Goal: Information Seeking & Learning: Learn about a topic

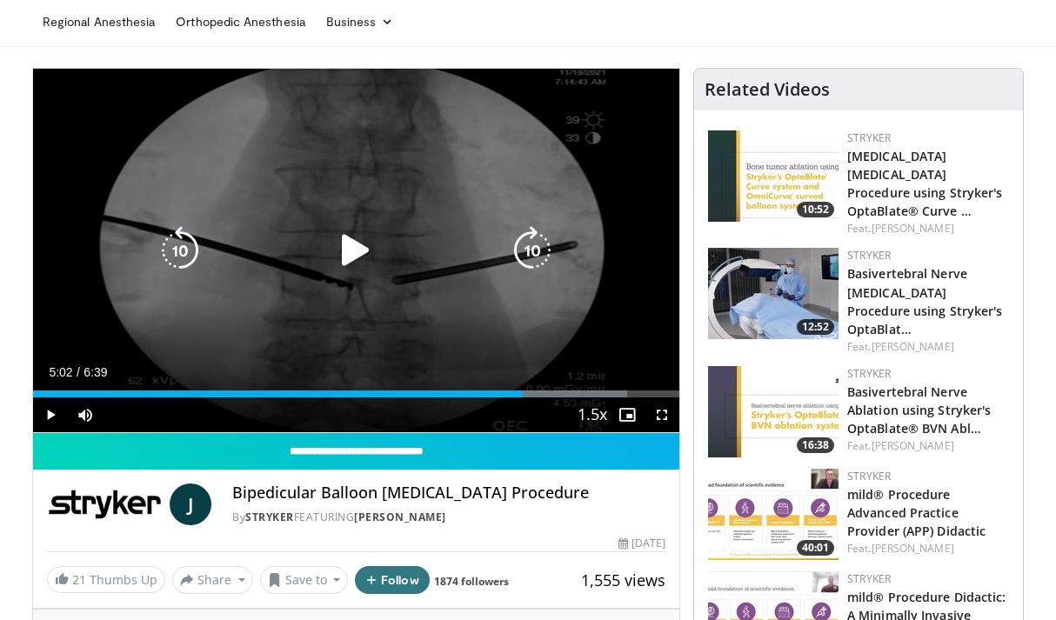
click at [354, 244] on icon "Video Player" at bounding box center [355, 250] width 49 height 49
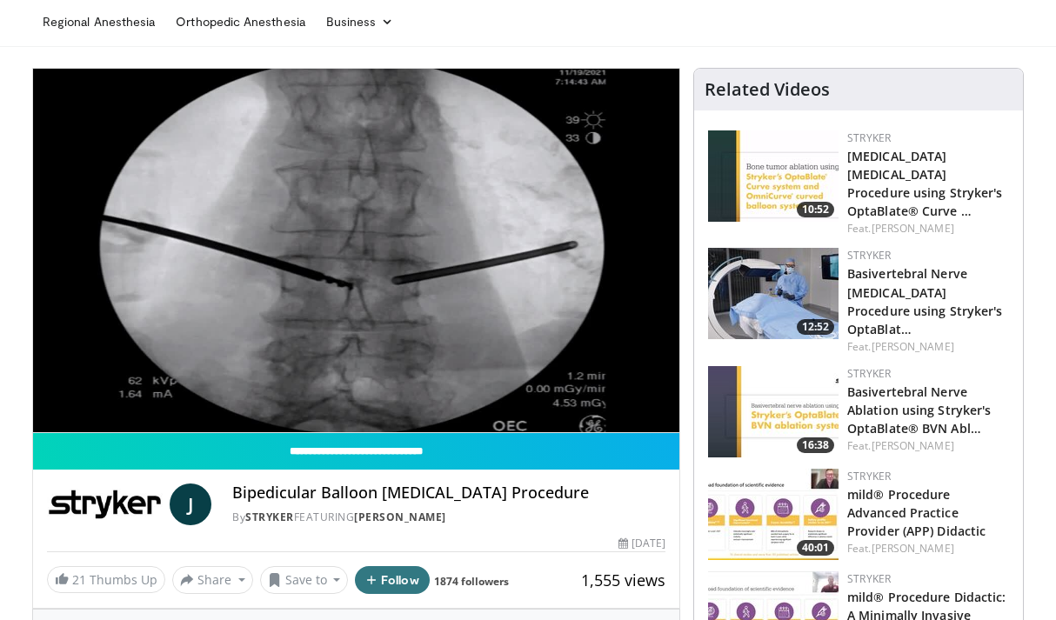
click at [863, 33] on ul "Regional Anesthesia Orthopedic Anesthesia Business Finance & Taxes Healthcare P…" at bounding box center [527, 21] width 991 height 49
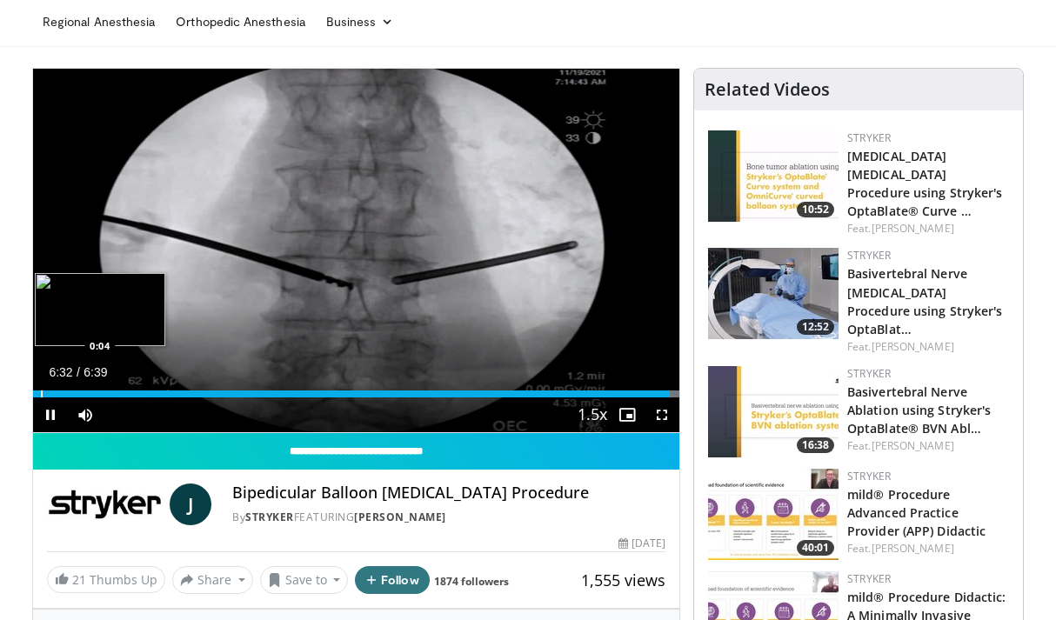
click at [41, 397] on div "Progress Bar" at bounding box center [42, 393] width 2 height 7
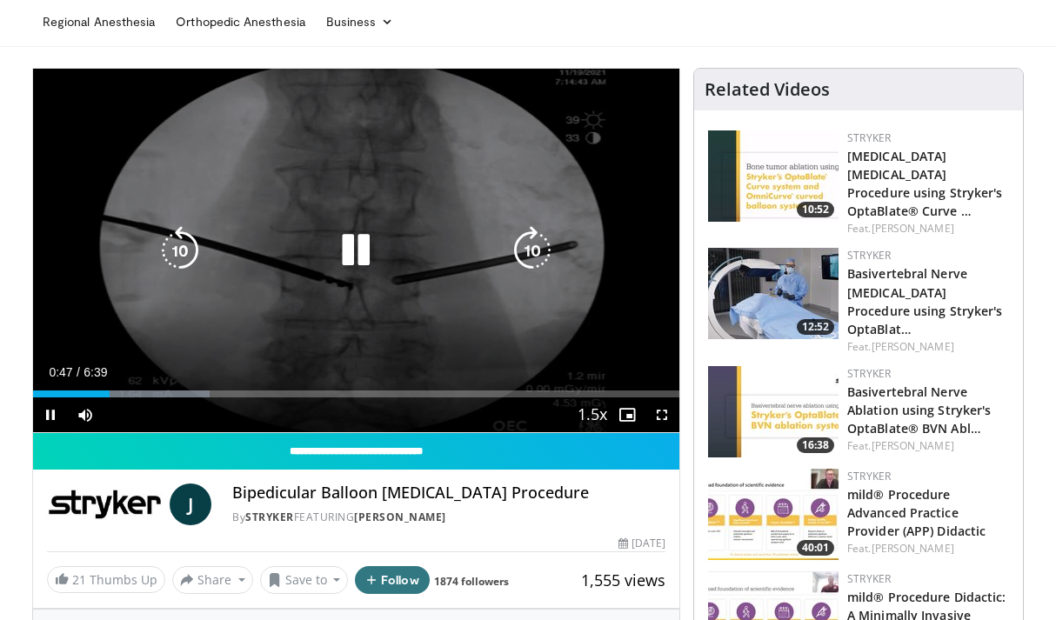
click at [357, 241] on icon "Video Player" at bounding box center [355, 250] width 49 height 49
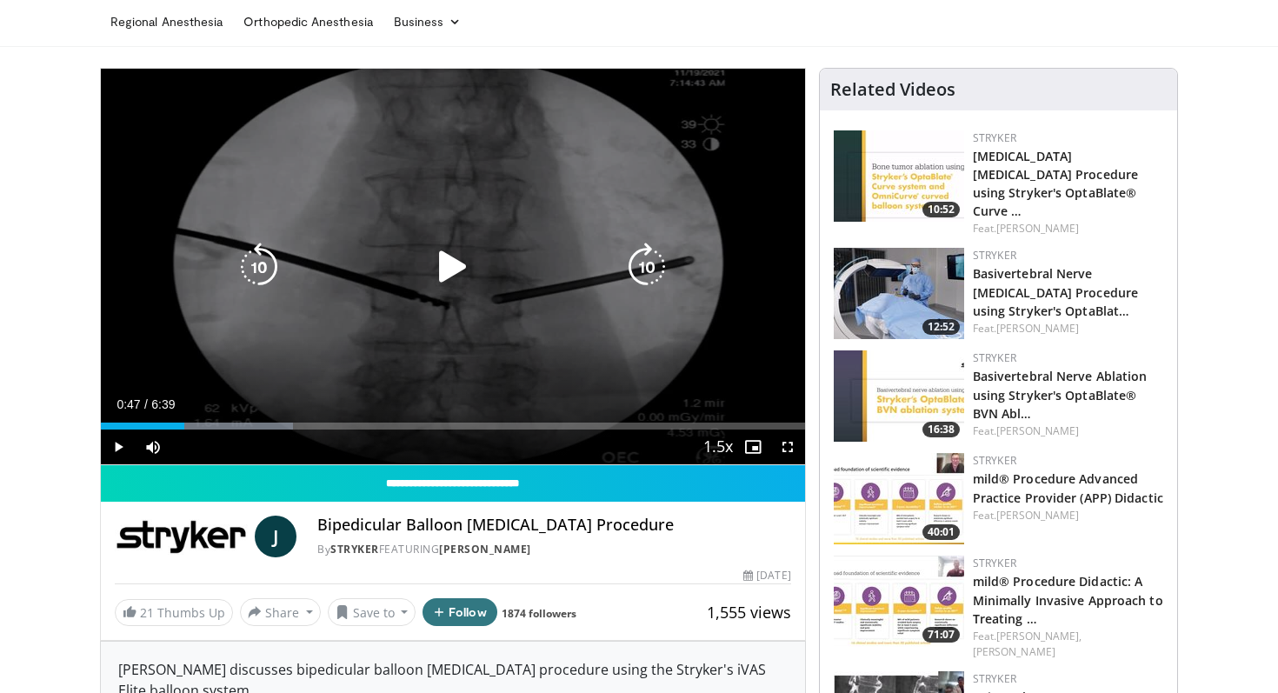
click at [462, 271] on icon "Video Player" at bounding box center [453, 267] width 49 height 49
click at [367, 332] on div "10 seconds Tap to unmute" at bounding box center [453, 267] width 704 height 396
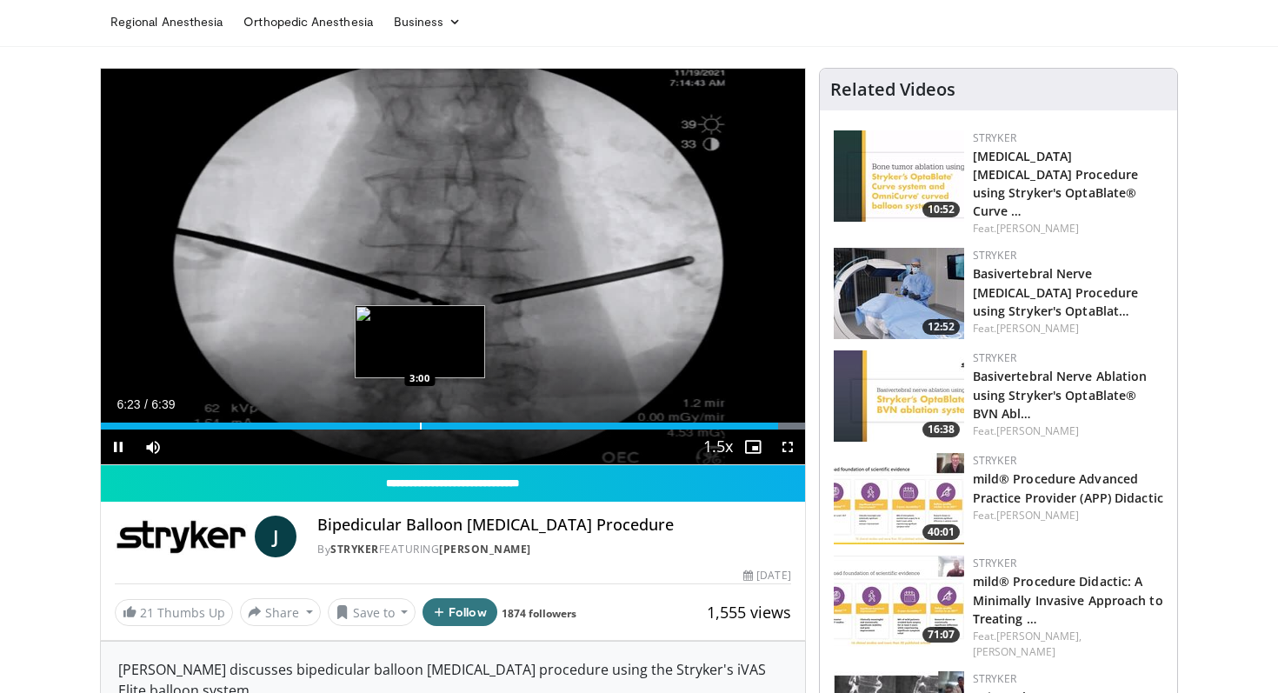
click at [419, 422] on div "Loaded : 100.00% 6:23 3:00" at bounding box center [453, 421] width 704 height 17
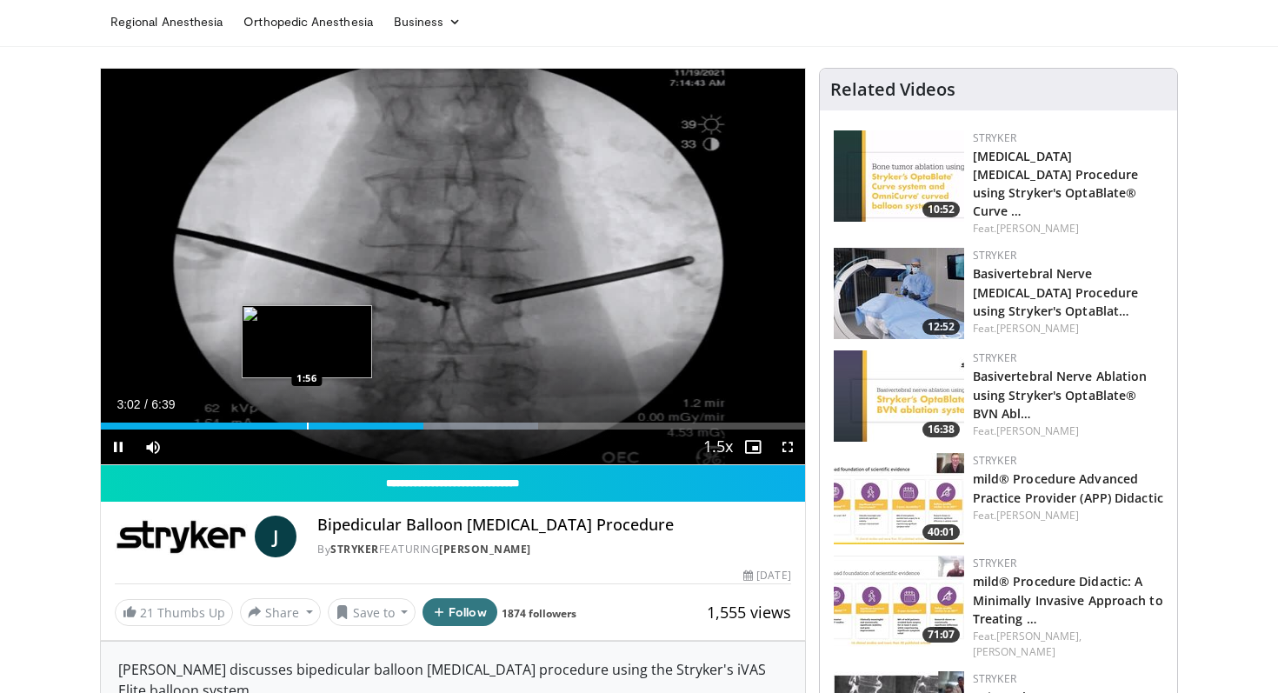
click at [306, 422] on div "Loaded : 62.13% 3:02 1:56" at bounding box center [453, 421] width 704 height 17
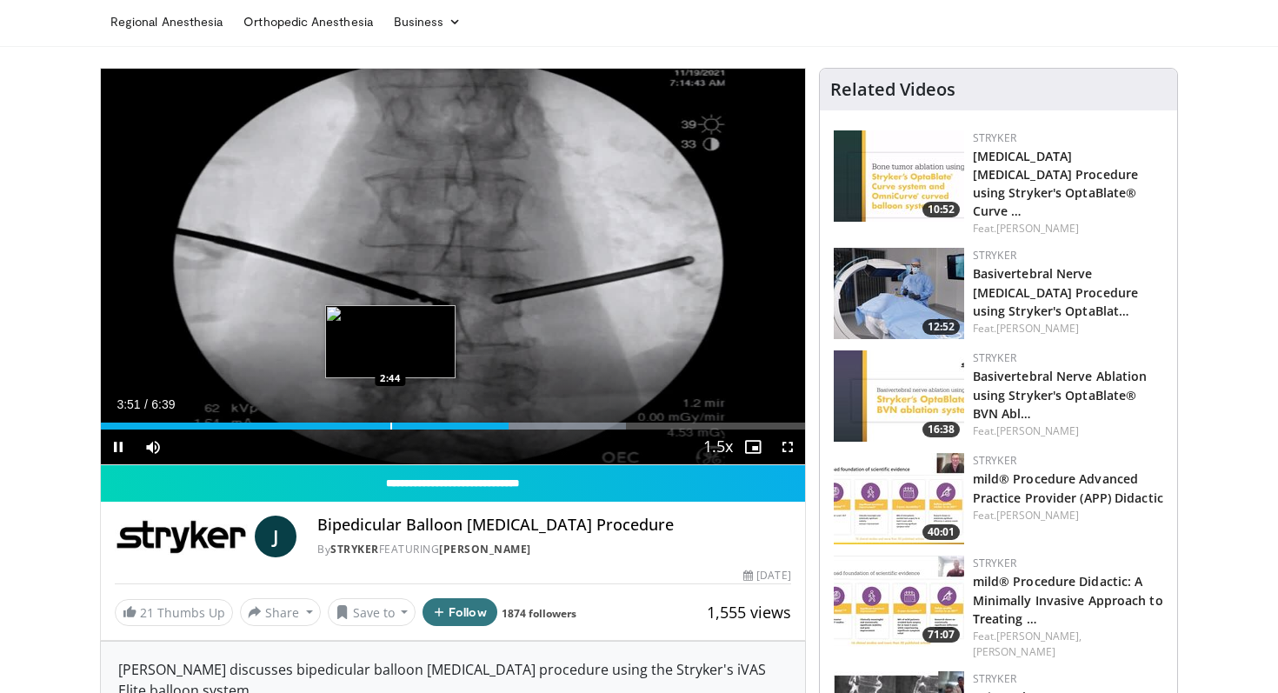
click at [390, 425] on div "Progress Bar" at bounding box center [391, 426] width 2 height 7
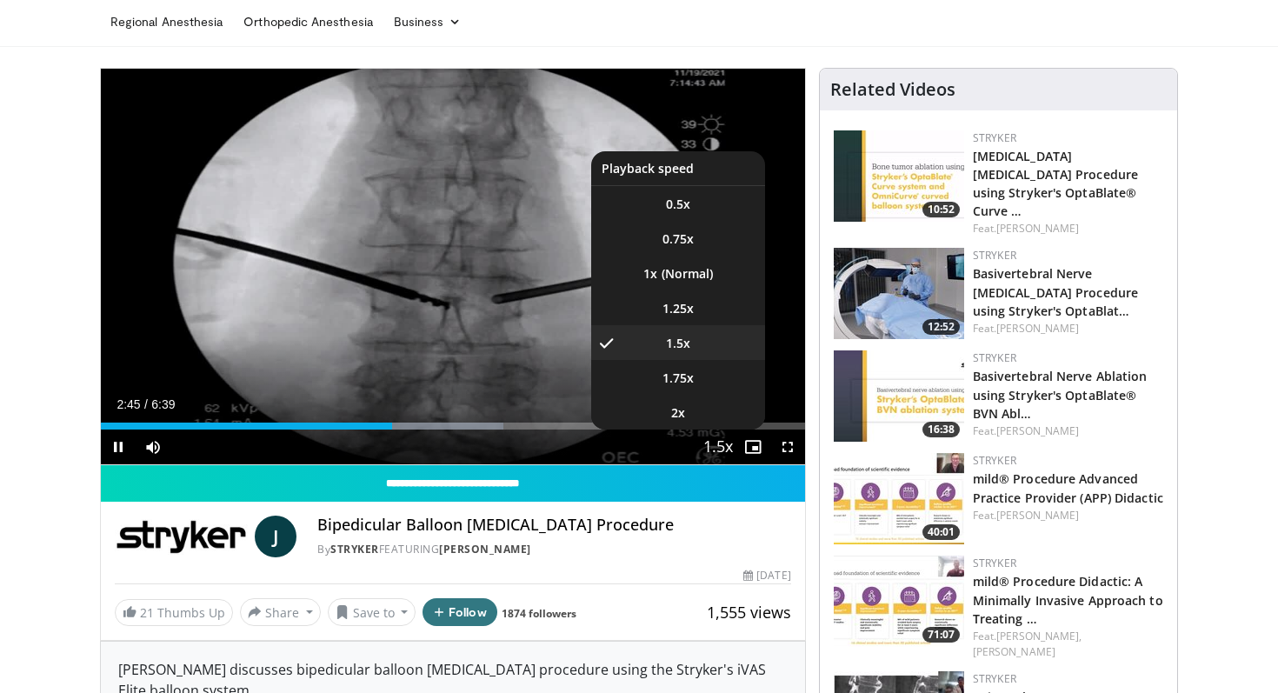
click at [718, 444] on span "Video Player" at bounding box center [718, 447] width 24 height 35
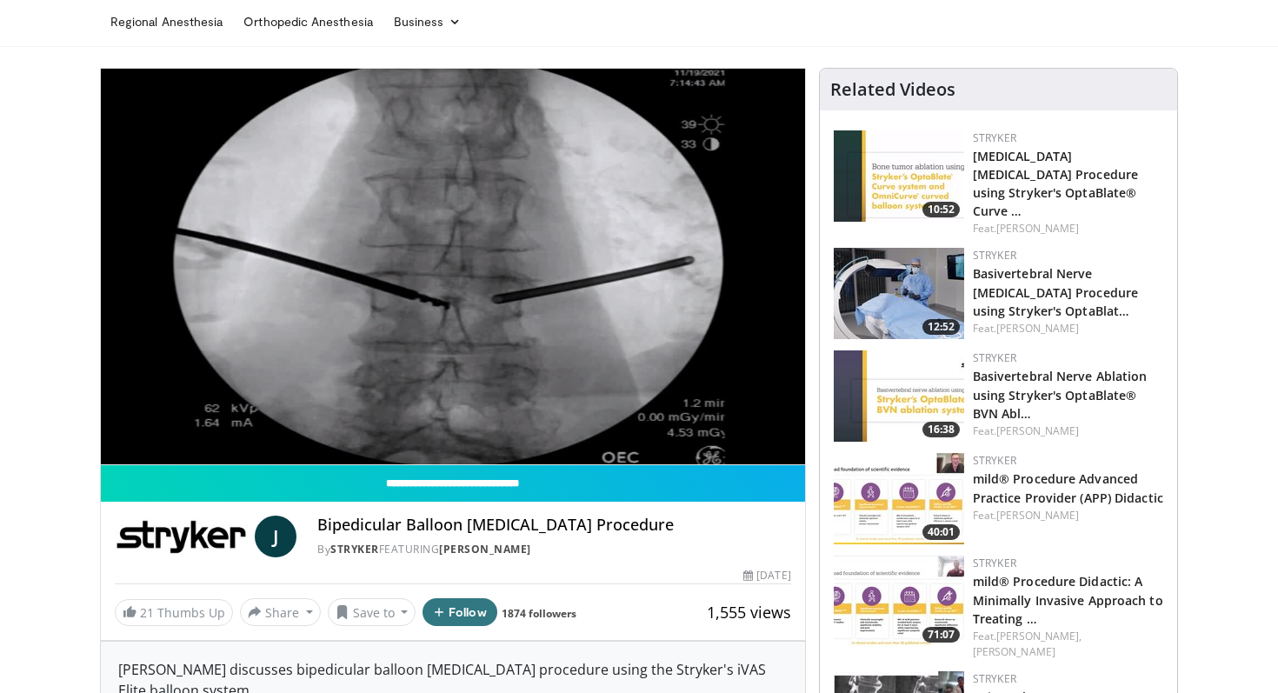
click at [718, 444] on div "10 seconds Tap to unmute" at bounding box center [453, 267] width 704 height 396
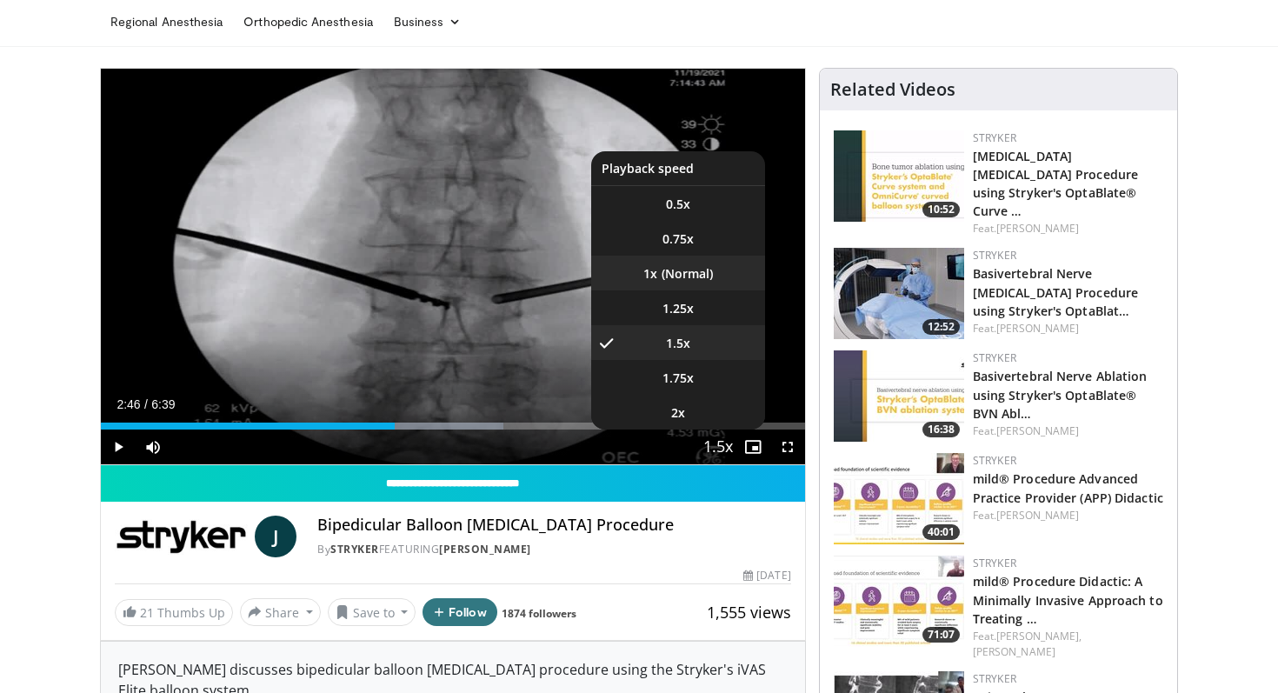
click at [677, 270] on li "1x" at bounding box center [678, 273] width 174 height 35
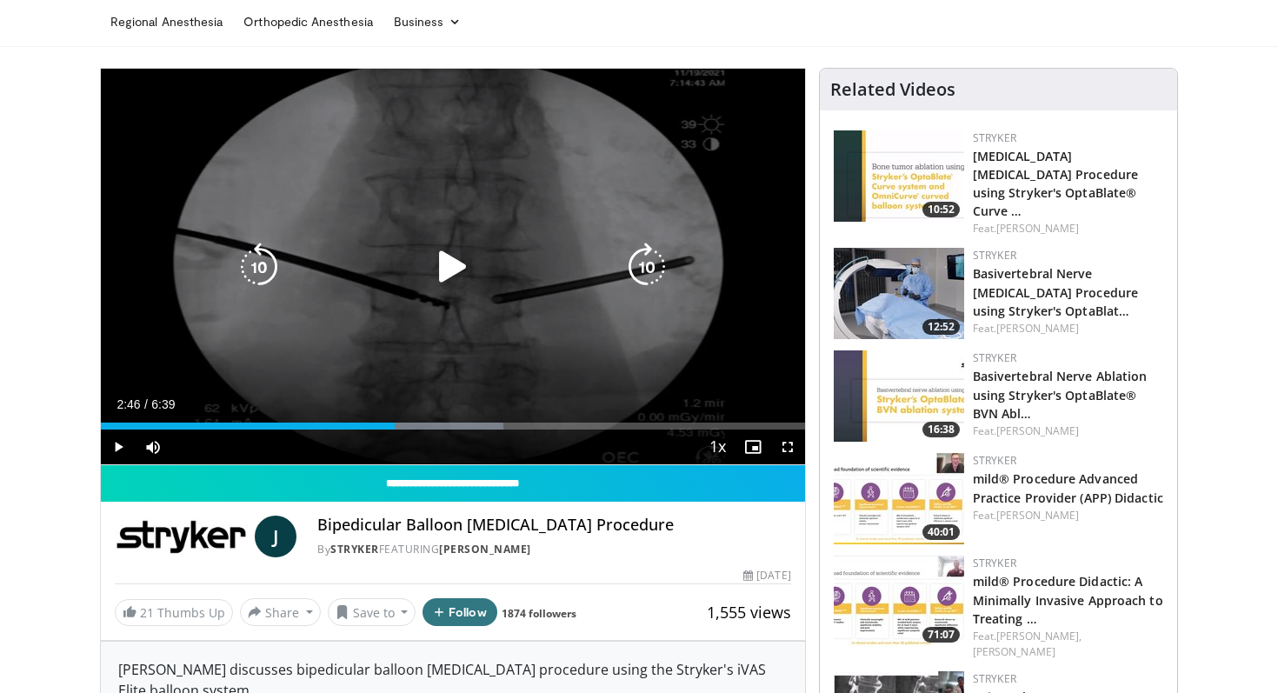
click at [445, 273] on icon "Video Player" at bounding box center [453, 267] width 49 height 49
click at [364, 334] on div "10 seconds Tap to unmute" at bounding box center [453, 267] width 704 height 396
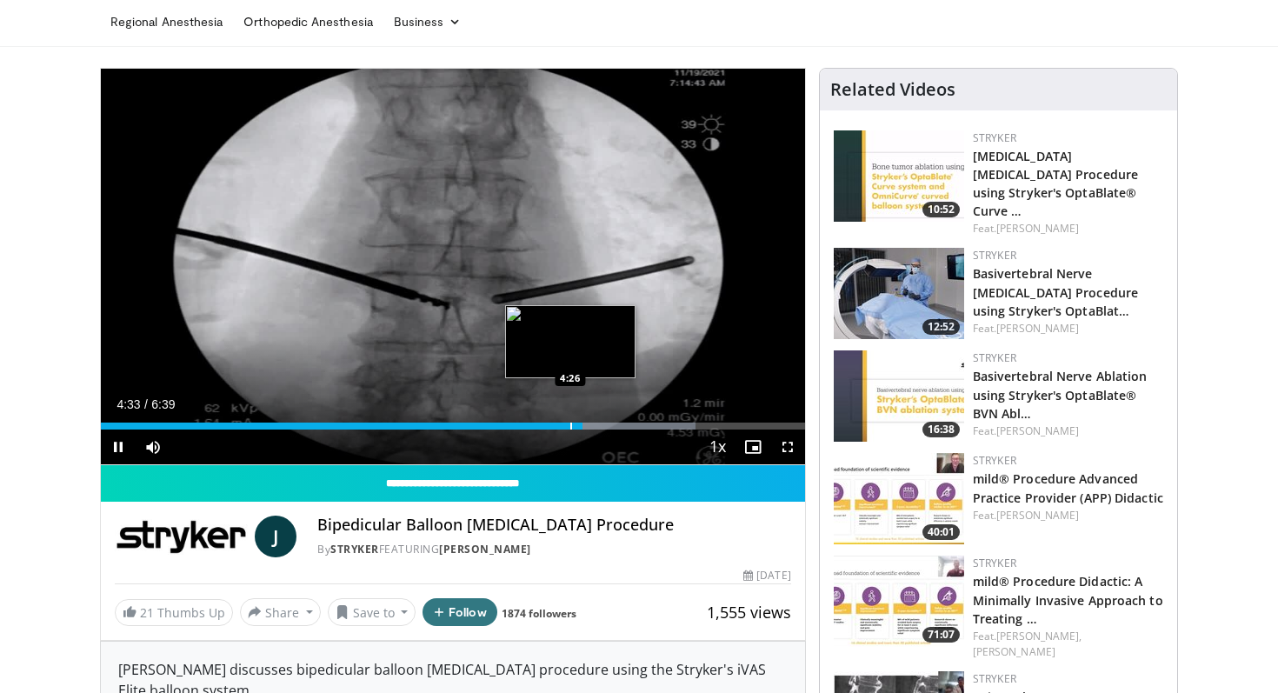
click at [570, 426] on div "Progress Bar" at bounding box center [571, 426] width 2 height 7
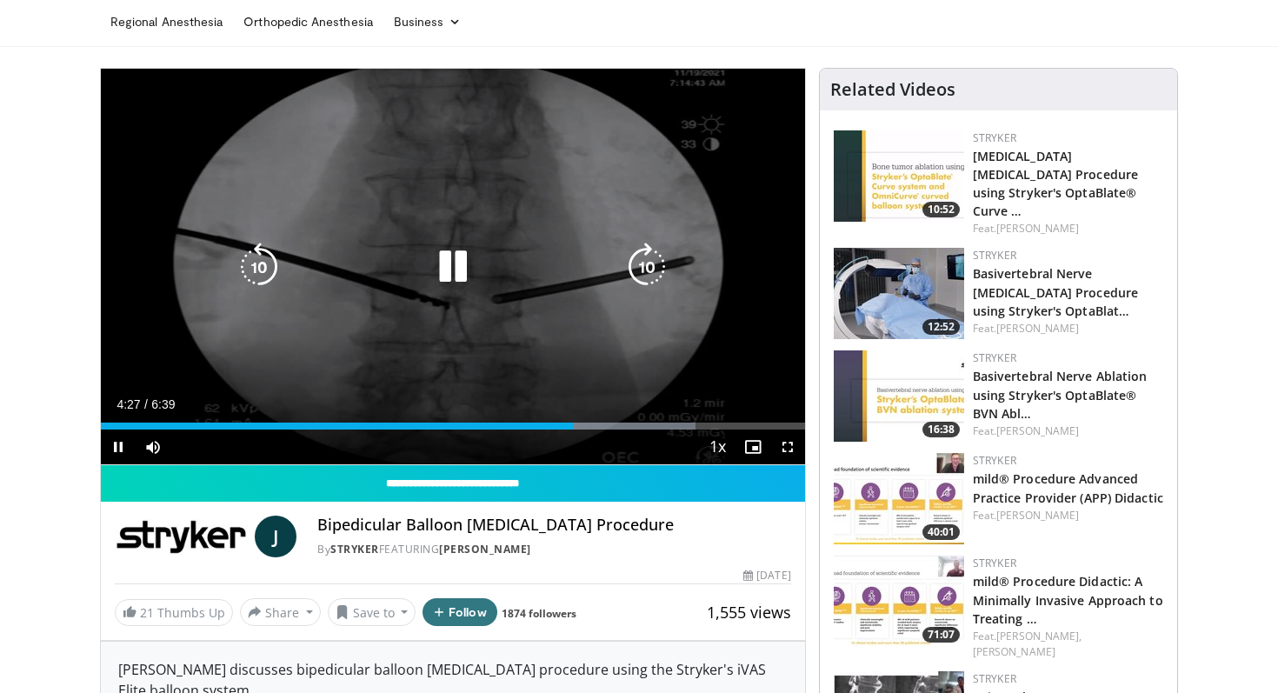
click at [585, 346] on div "10 seconds Tap to unmute" at bounding box center [453, 267] width 704 height 396
click at [553, 363] on div "10 seconds Tap to unmute" at bounding box center [453, 267] width 704 height 396
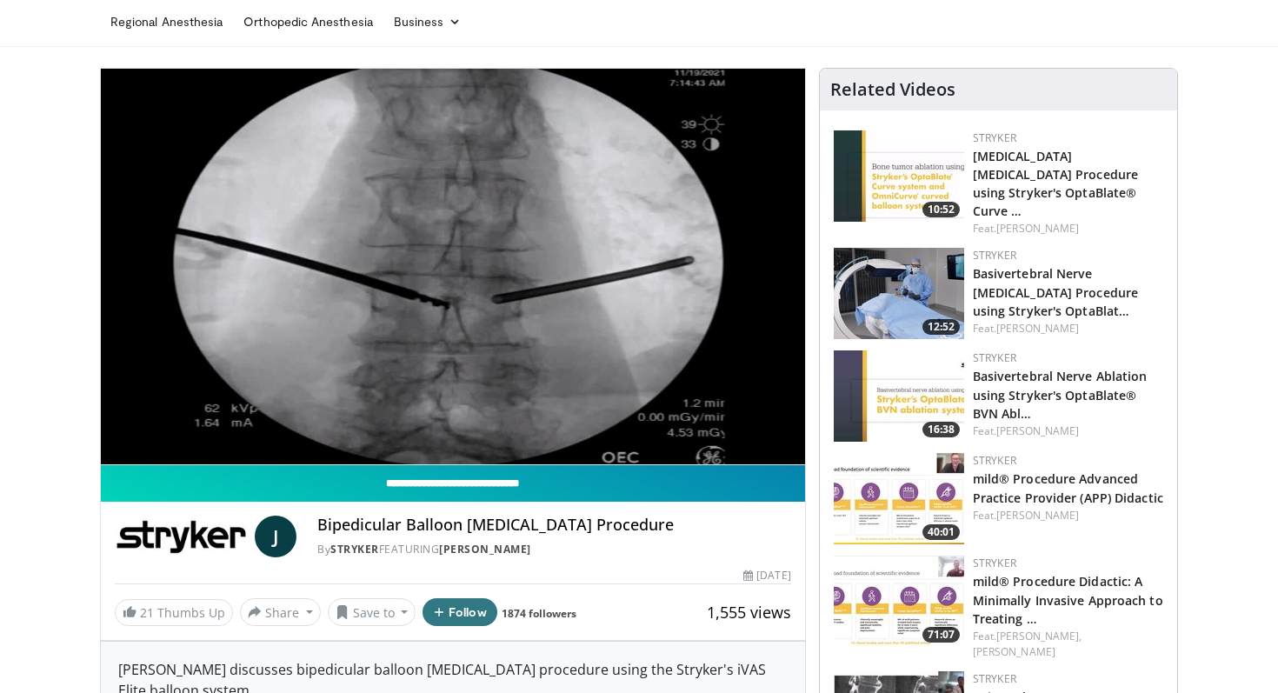
click at [548, 496] on input "**********" at bounding box center [453, 483] width 704 height 37
type input "**********"
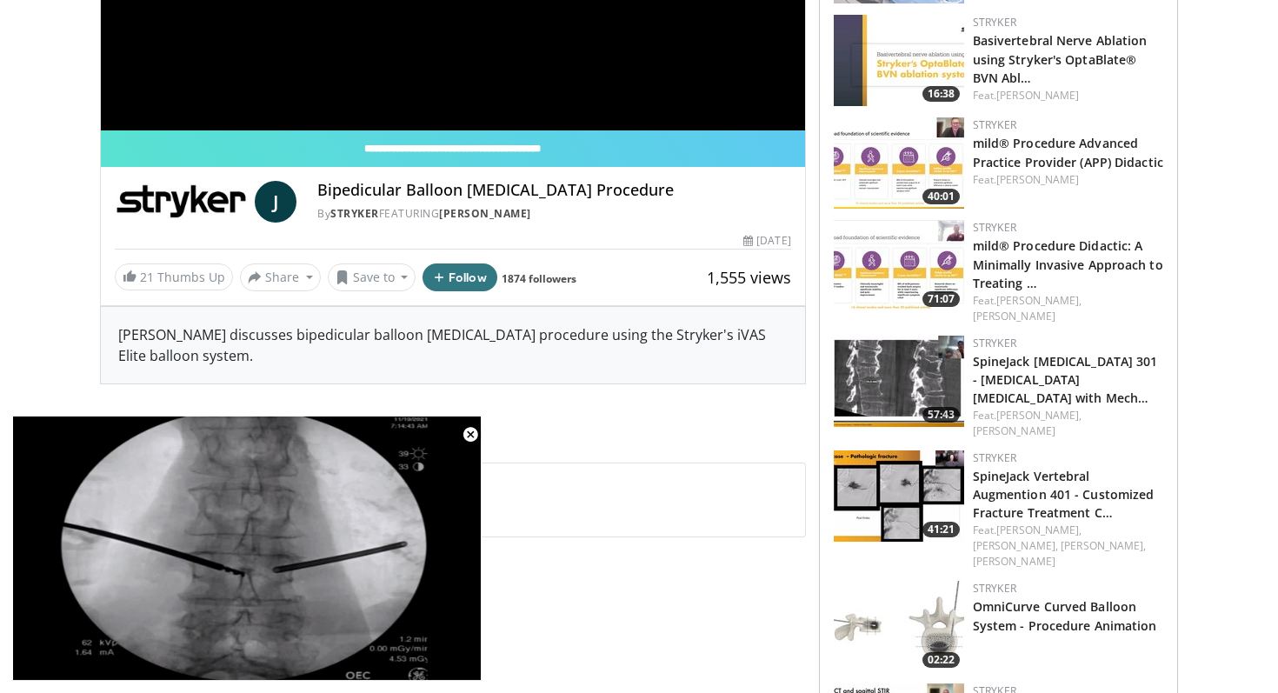
scroll to position [390, 0]
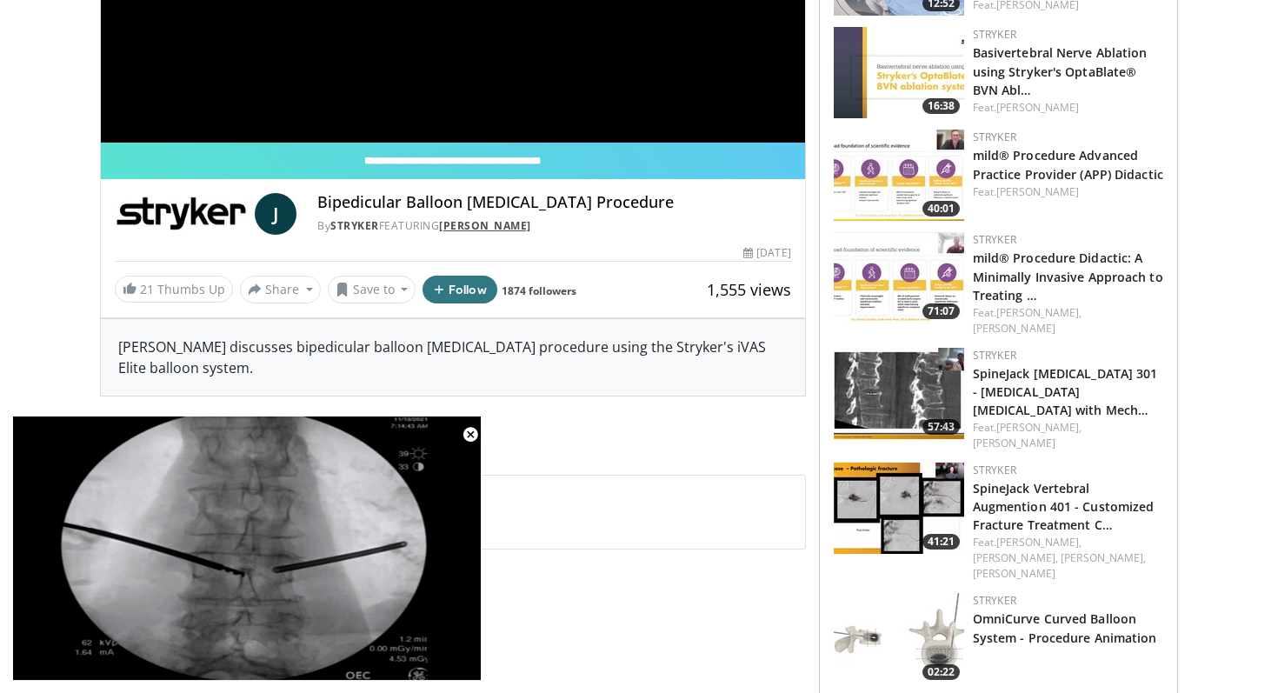
click at [489, 222] on link "Jad Khalil" at bounding box center [485, 225] width 92 height 15
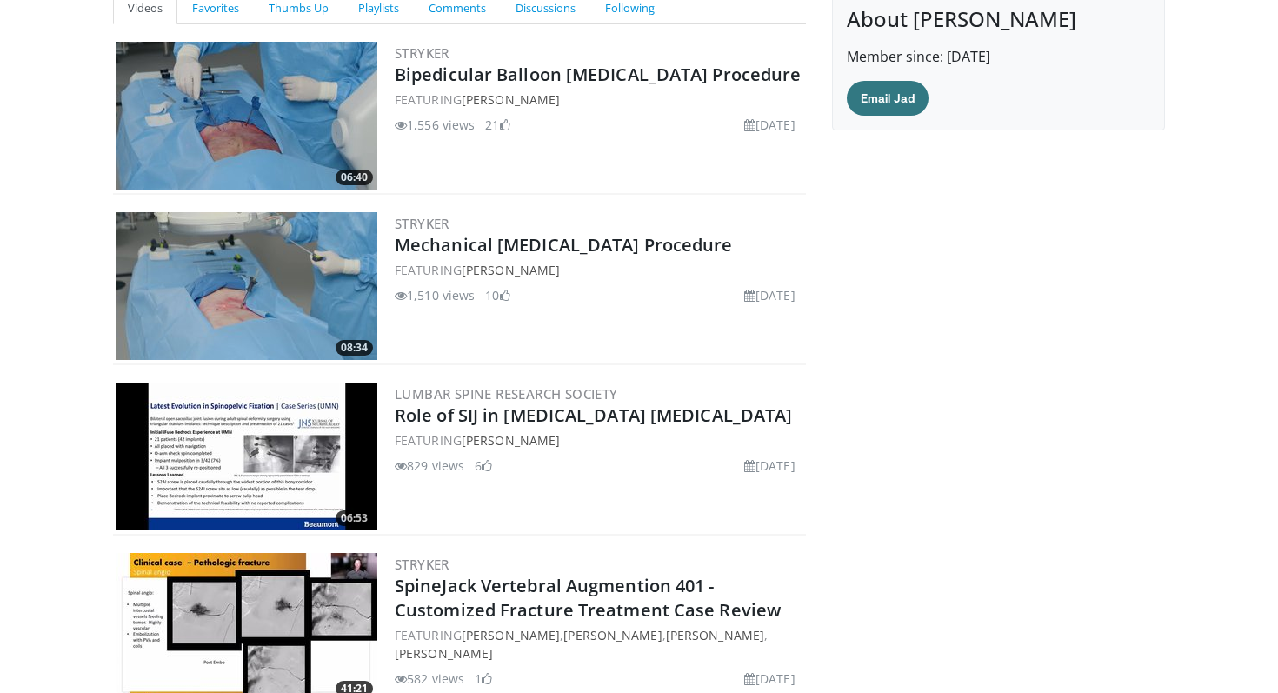
scroll to position [192, 0]
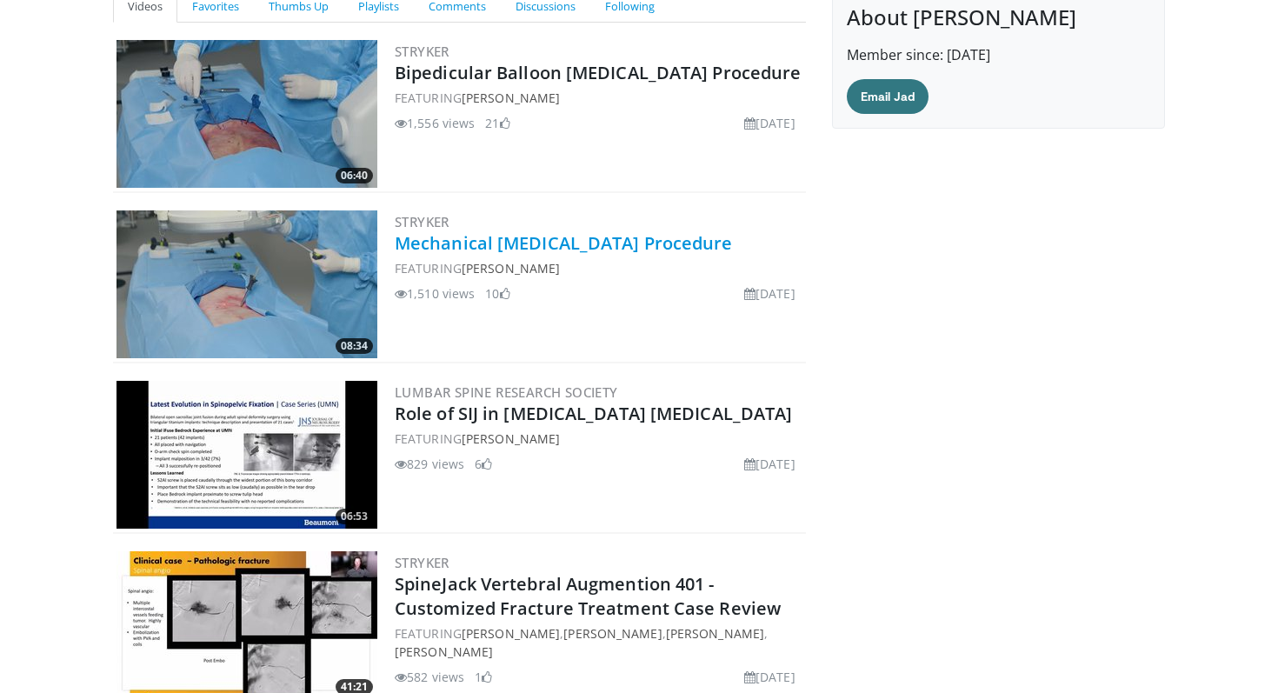
click at [566, 243] on link "Mechanical [MEDICAL_DATA] Procedure" at bounding box center [564, 242] width 338 height 23
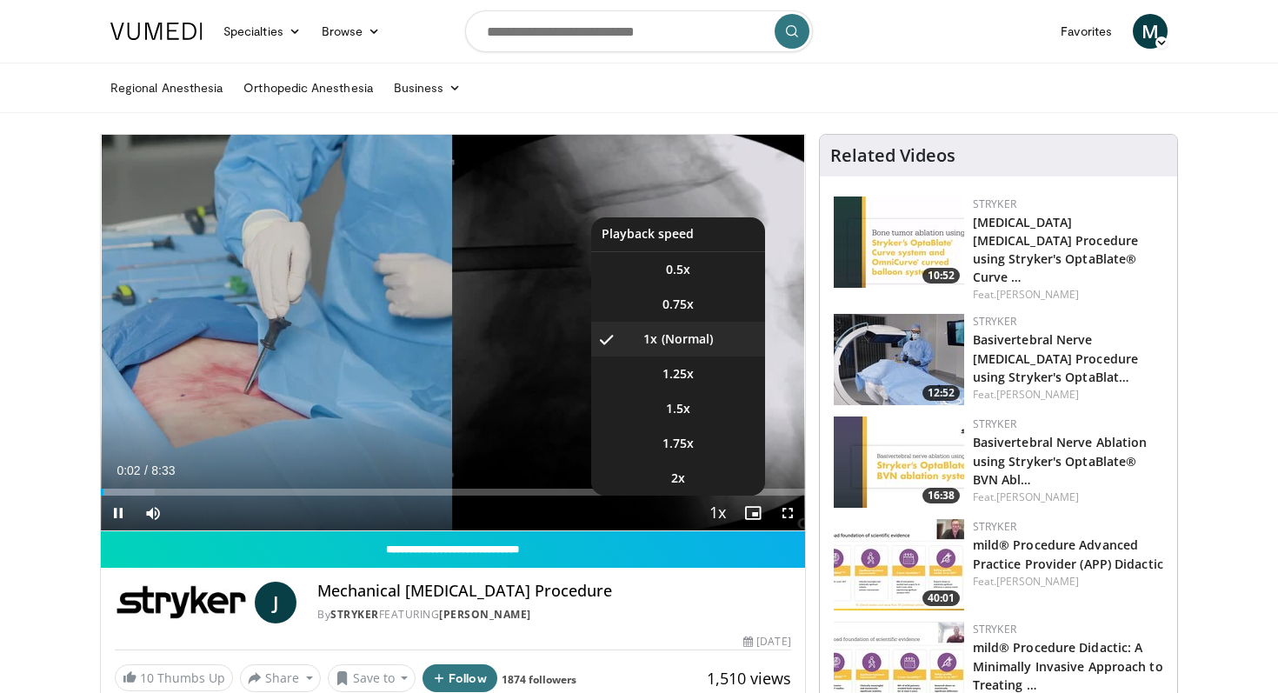
click at [721, 518] on span "Video Player" at bounding box center [718, 514] width 24 height 35
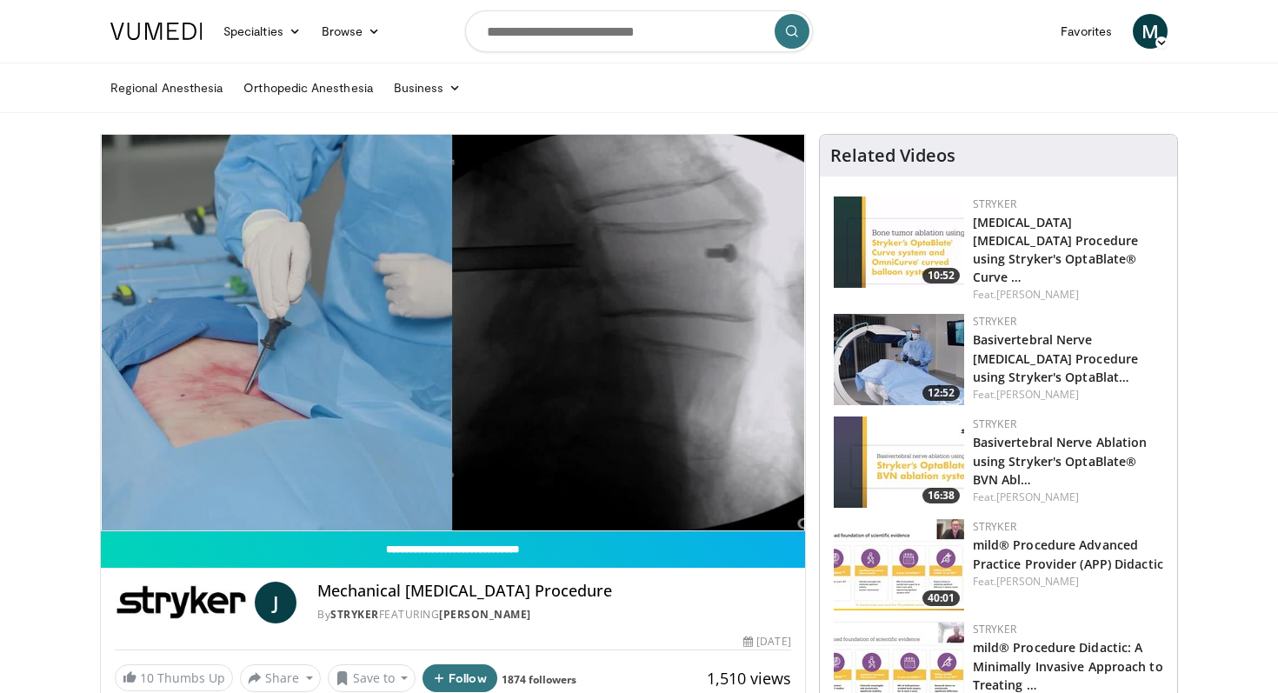
click at [721, 518] on div "10 seconds Tap to unmute" at bounding box center [453, 333] width 704 height 396
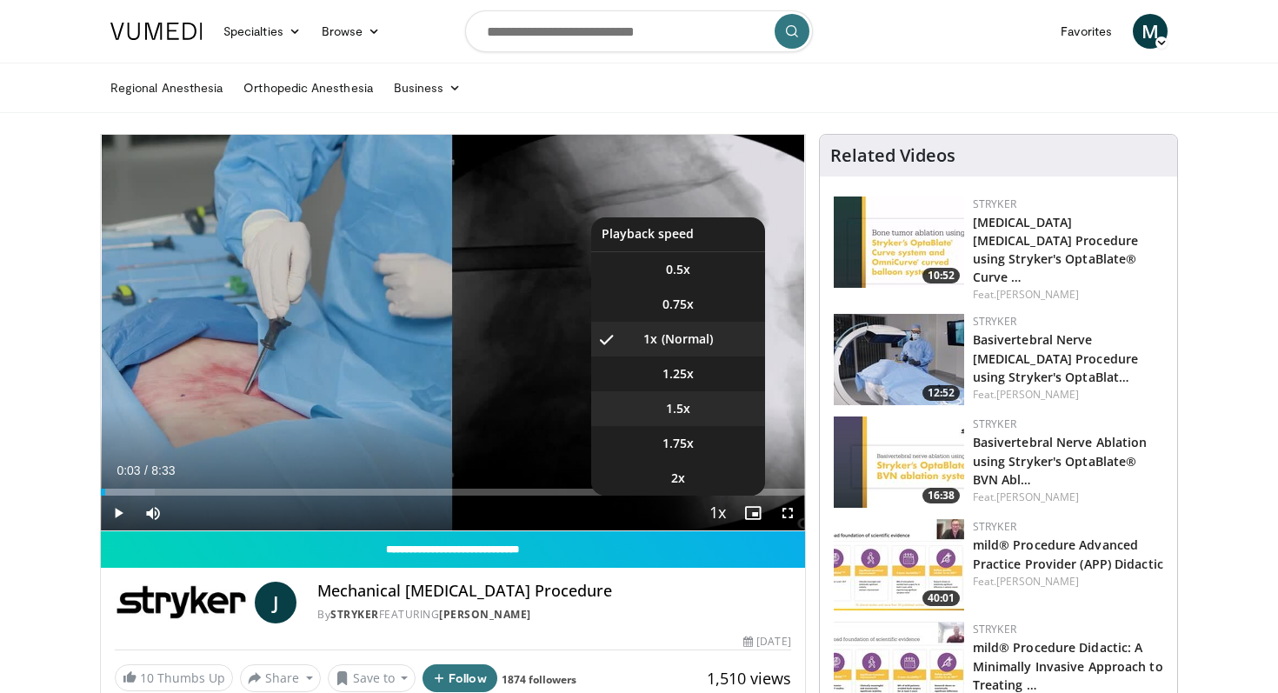
click at [673, 404] on span "1.5x" at bounding box center [678, 408] width 24 height 17
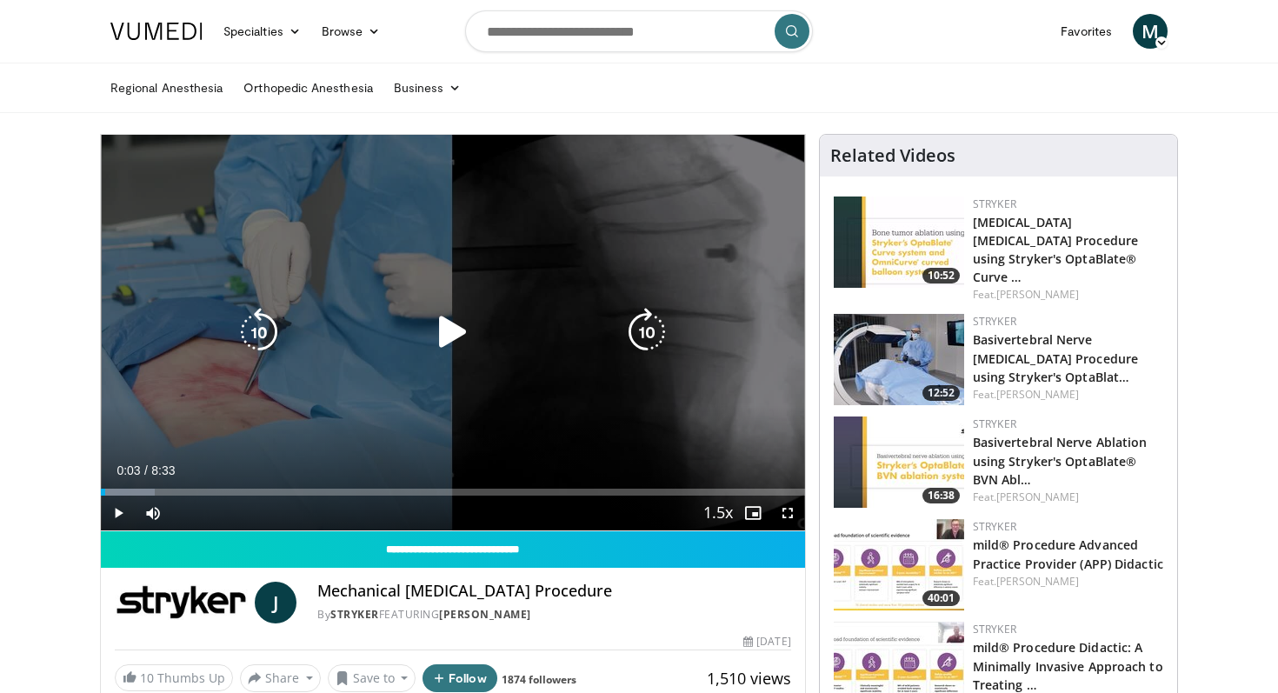
click at [392, 336] on div "Video Player" at bounding box center [453, 332] width 423 height 35
click at [452, 335] on icon "Video Player" at bounding box center [453, 332] width 49 height 49
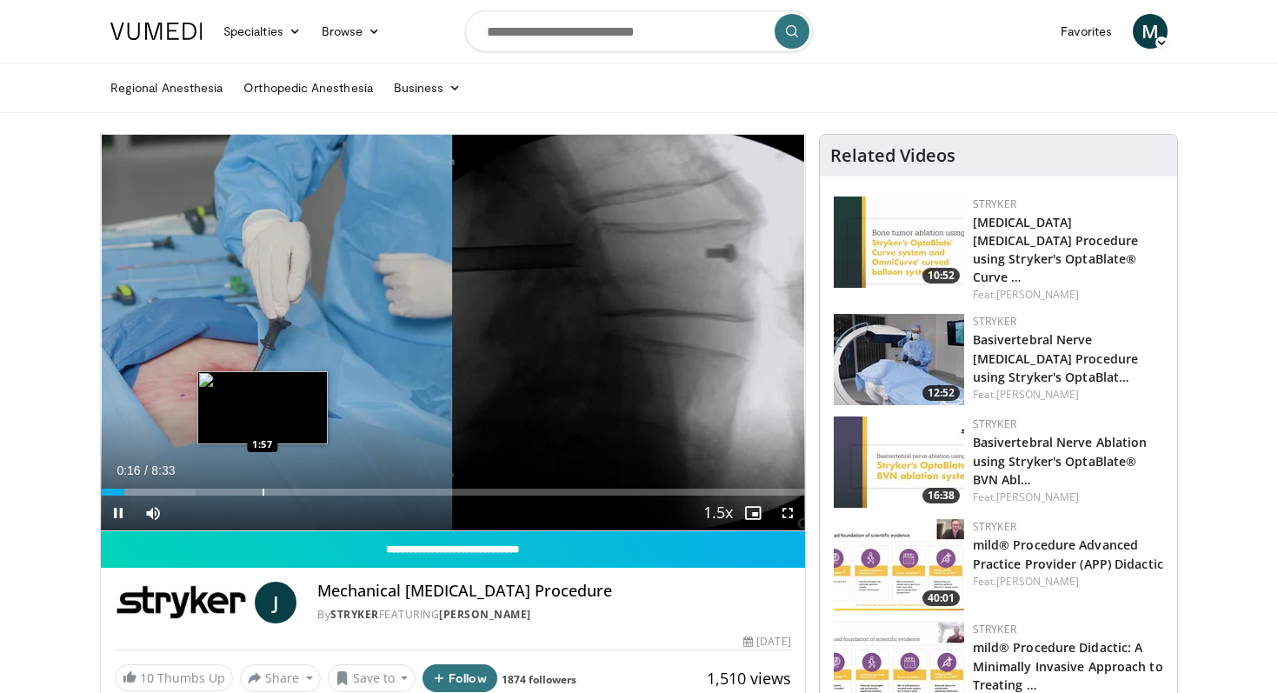
click at [263, 489] on div "Progress Bar" at bounding box center [264, 492] width 2 height 7
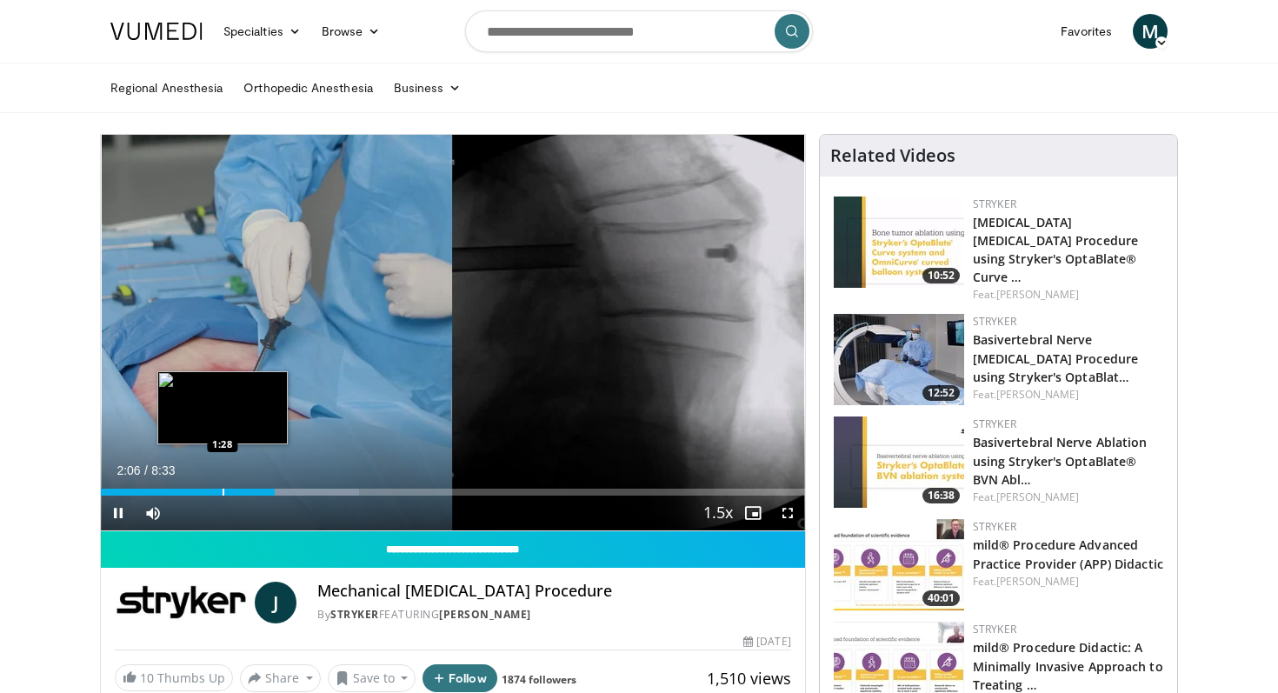
click at [223, 491] on div "Progress Bar" at bounding box center [224, 492] width 2 height 7
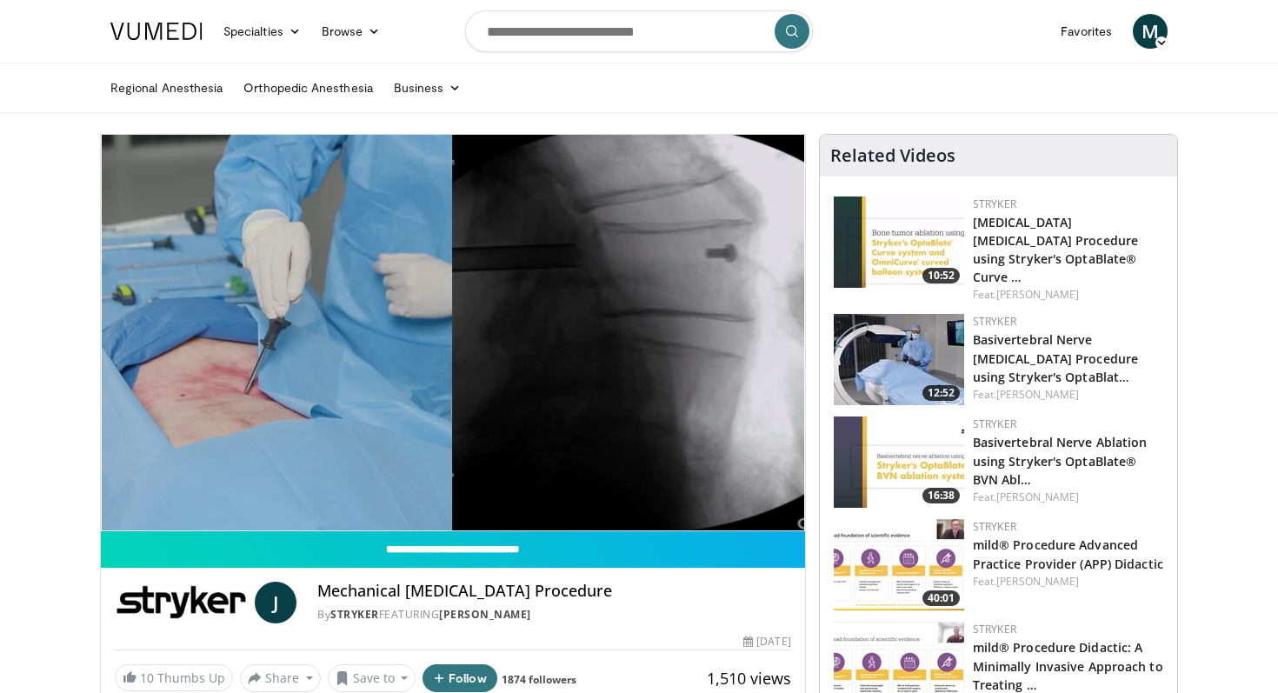
click at [190, 494] on video-js "**********" at bounding box center [453, 333] width 704 height 397
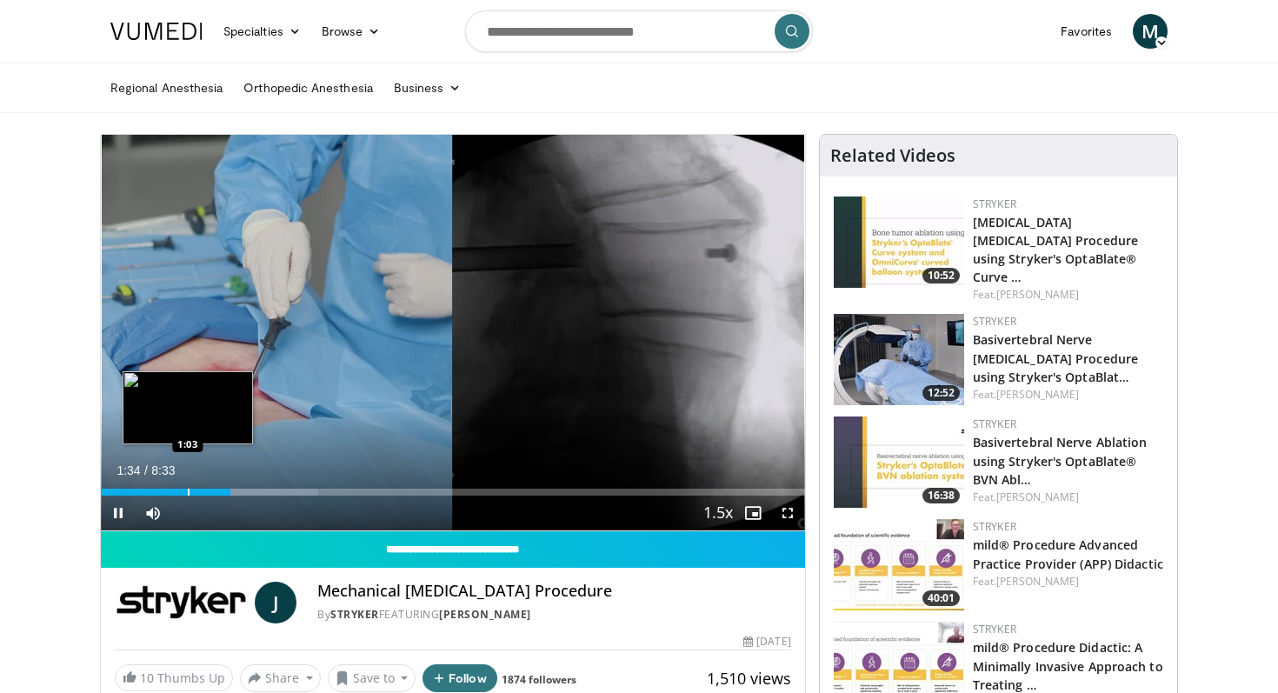
click at [188, 489] on div "Progress Bar" at bounding box center [189, 492] width 2 height 7
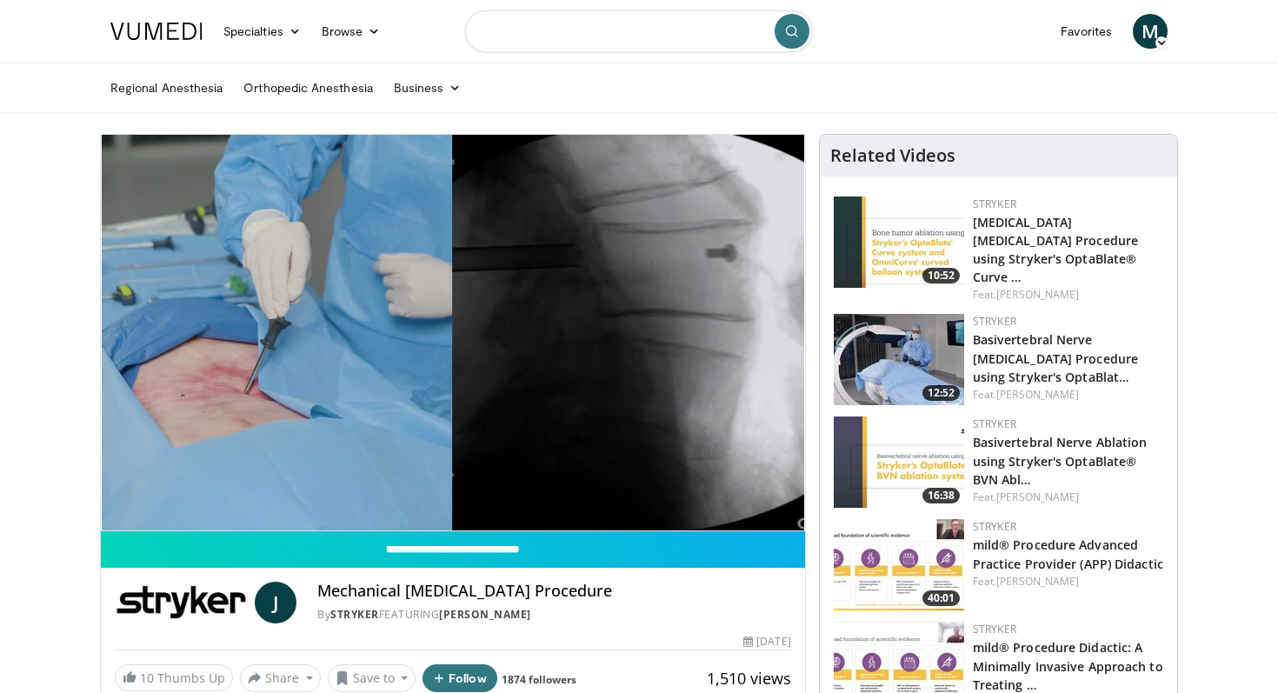
click at [614, 39] on input "Search topics, interventions" at bounding box center [639, 31] width 348 height 42
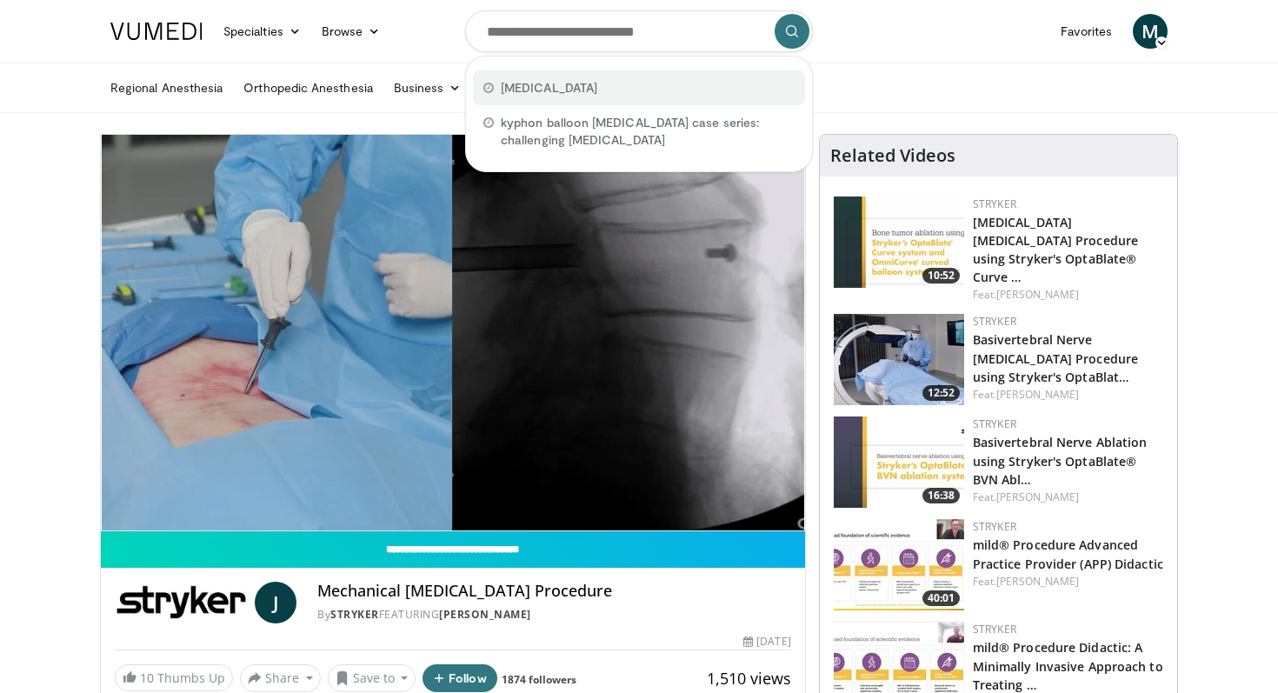
click at [555, 96] on span "Kyphoplasty" at bounding box center [549, 87] width 97 height 17
type input "**********"
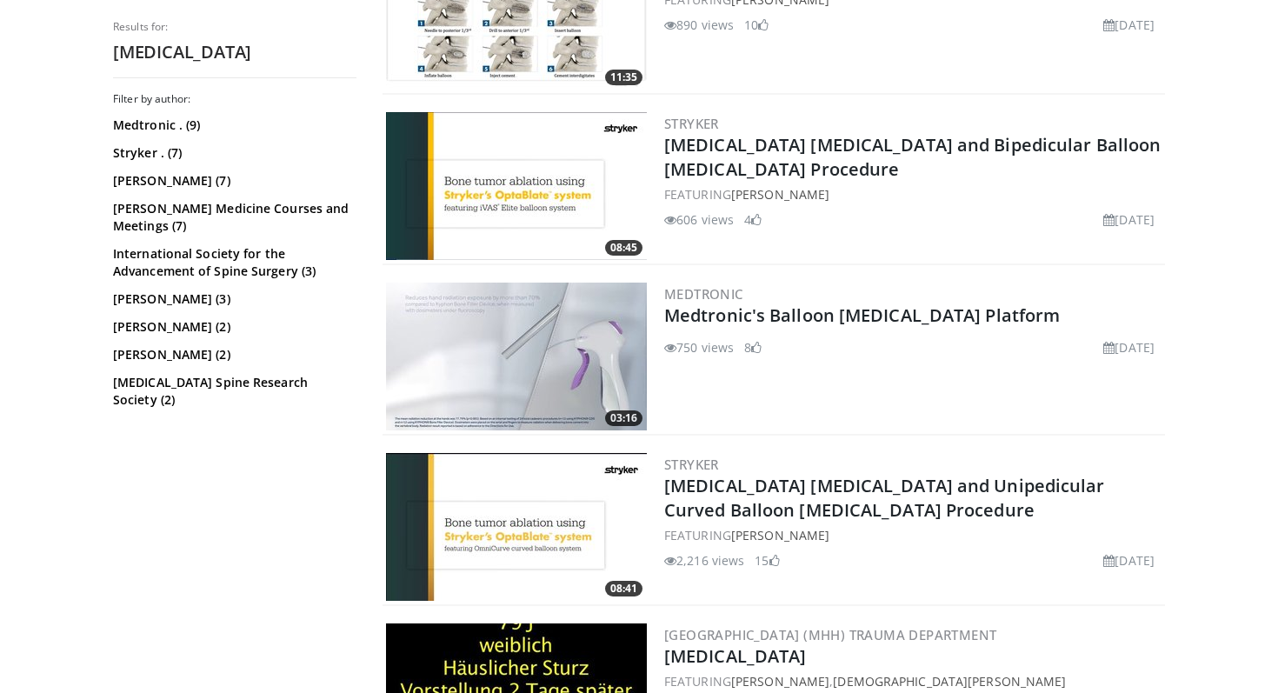
scroll to position [597, 0]
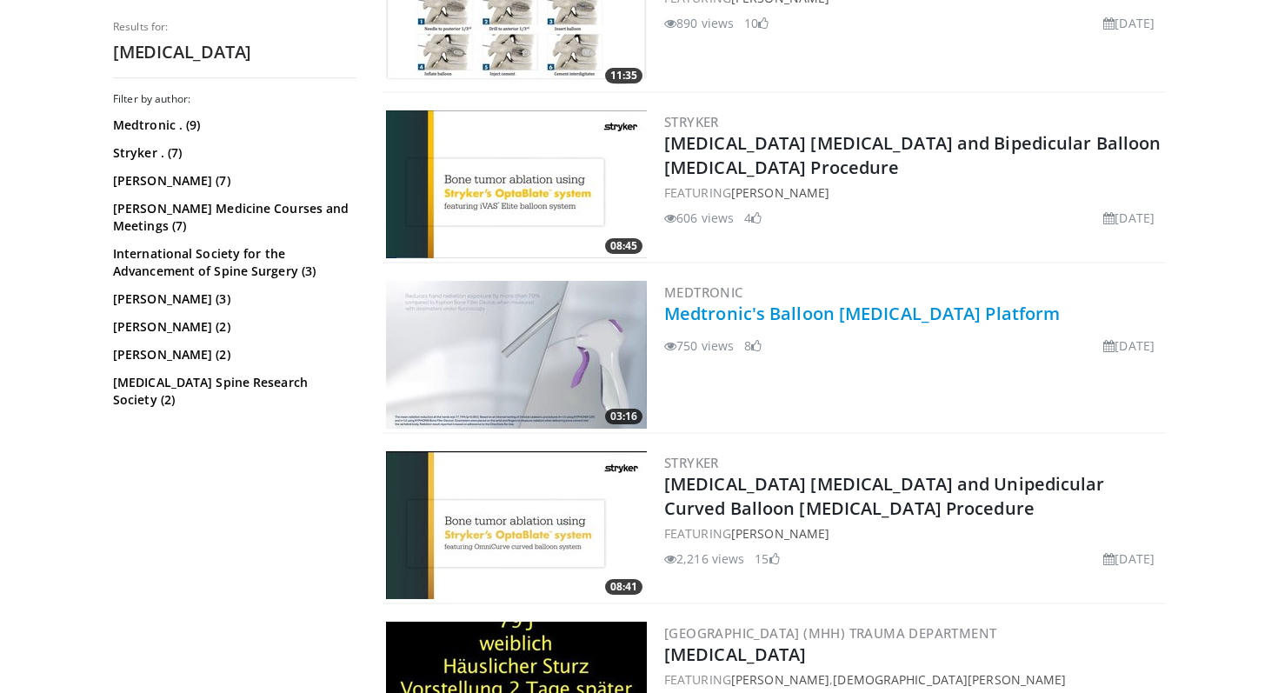
click at [837, 319] on link "Medtronic's Balloon Kyphoplasty Platform" at bounding box center [862, 313] width 396 height 23
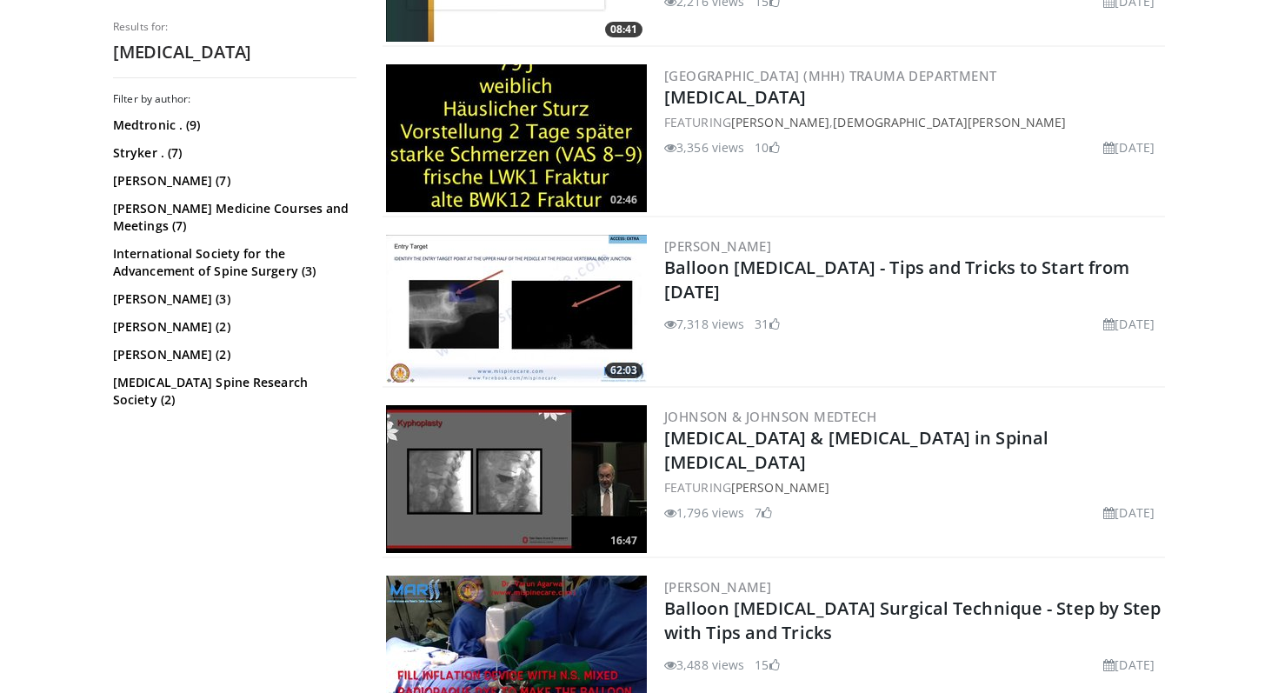
scroll to position [1161, 0]
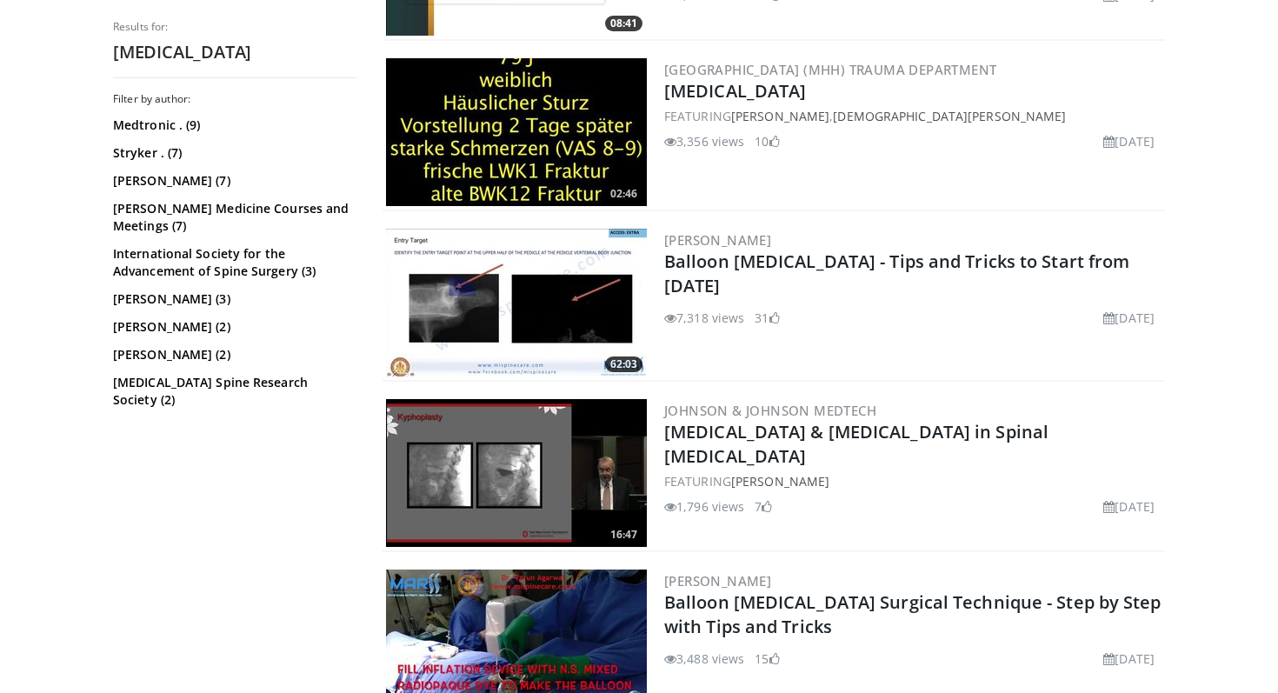
click at [554, 307] on img at bounding box center [516, 303] width 261 height 148
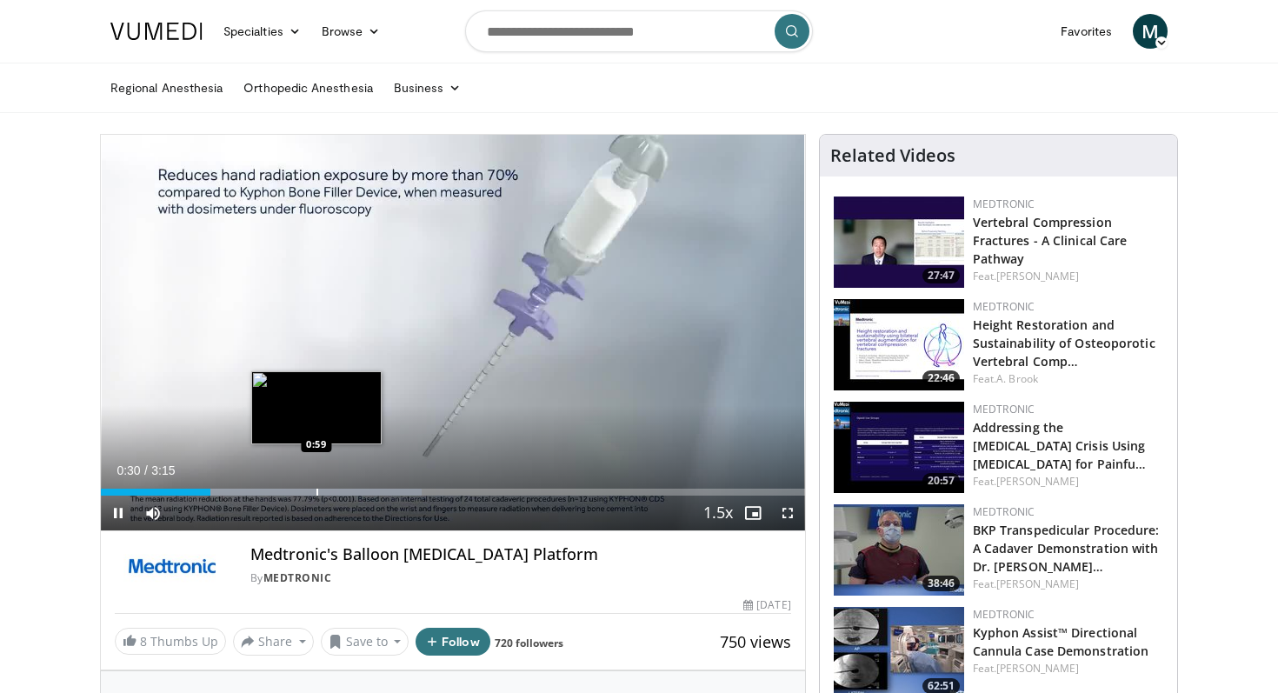
click at [316, 492] on div "Progress Bar" at bounding box center [261, 492] width 321 height 7
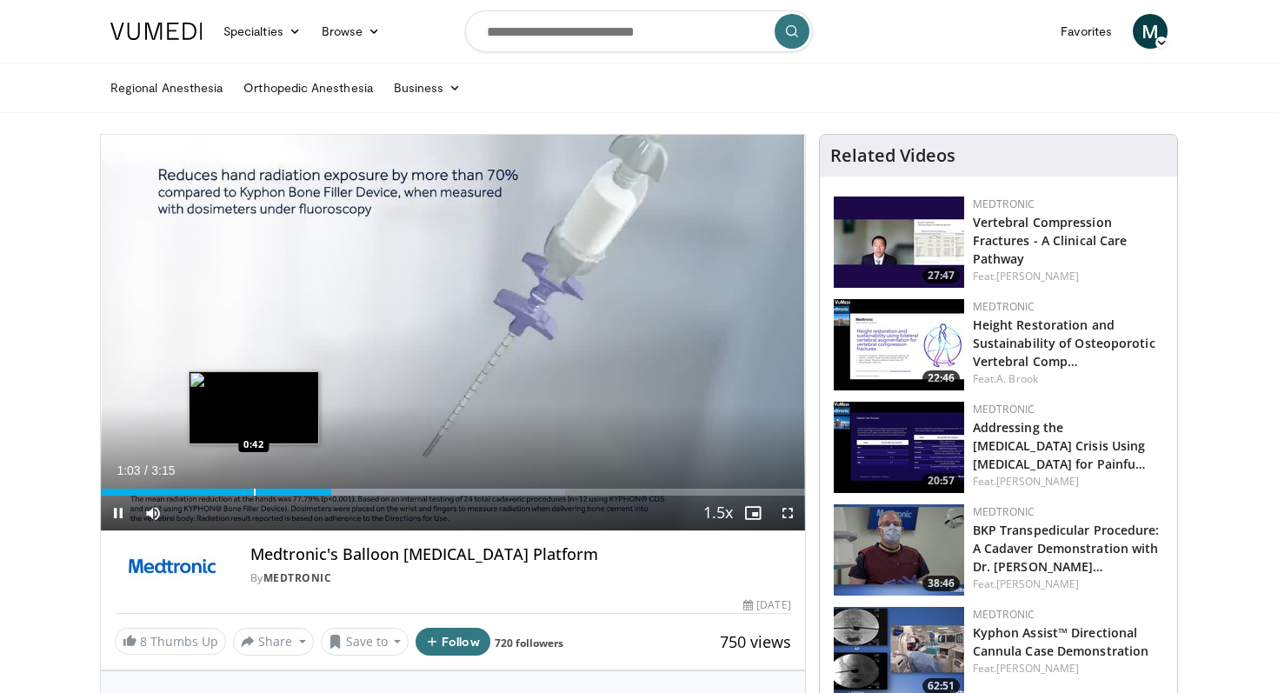
click at [254, 494] on div "Progress Bar" at bounding box center [255, 492] width 2 height 7
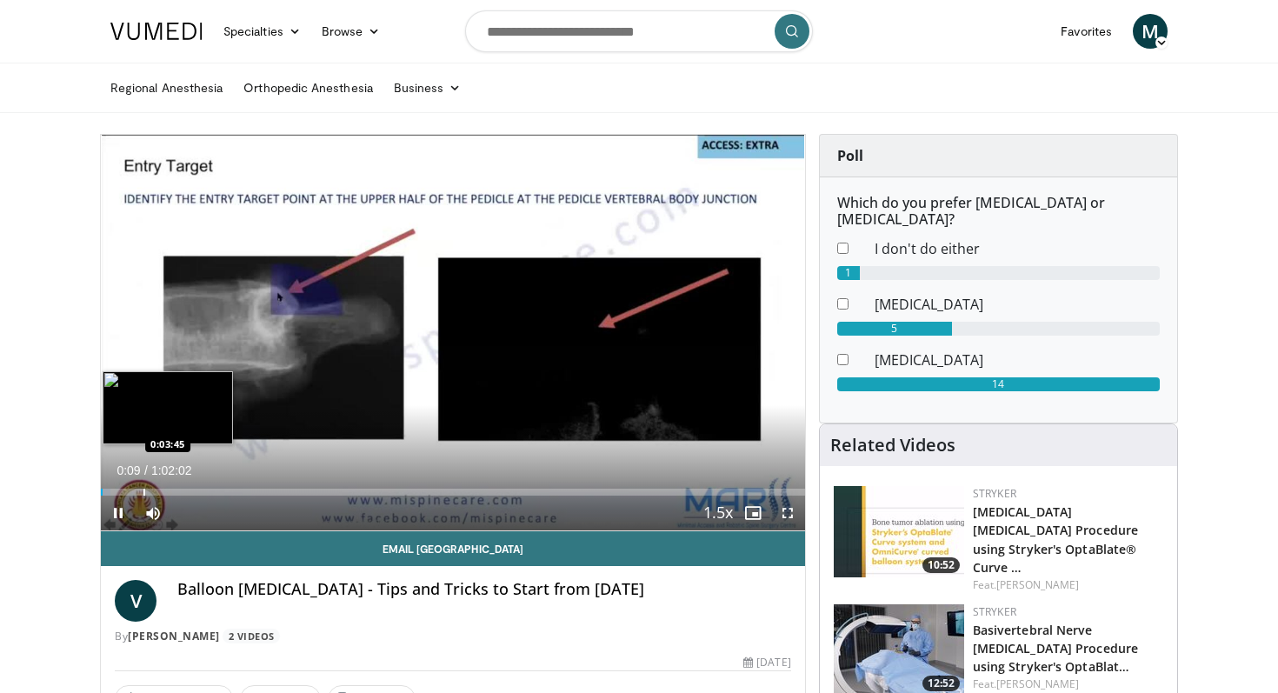
click at [143, 491] on div "Progress Bar" at bounding box center [144, 492] width 2 height 7
click at [183, 490] on div "Progress Bar" at bounding box center [184, 492] width 2 height 7
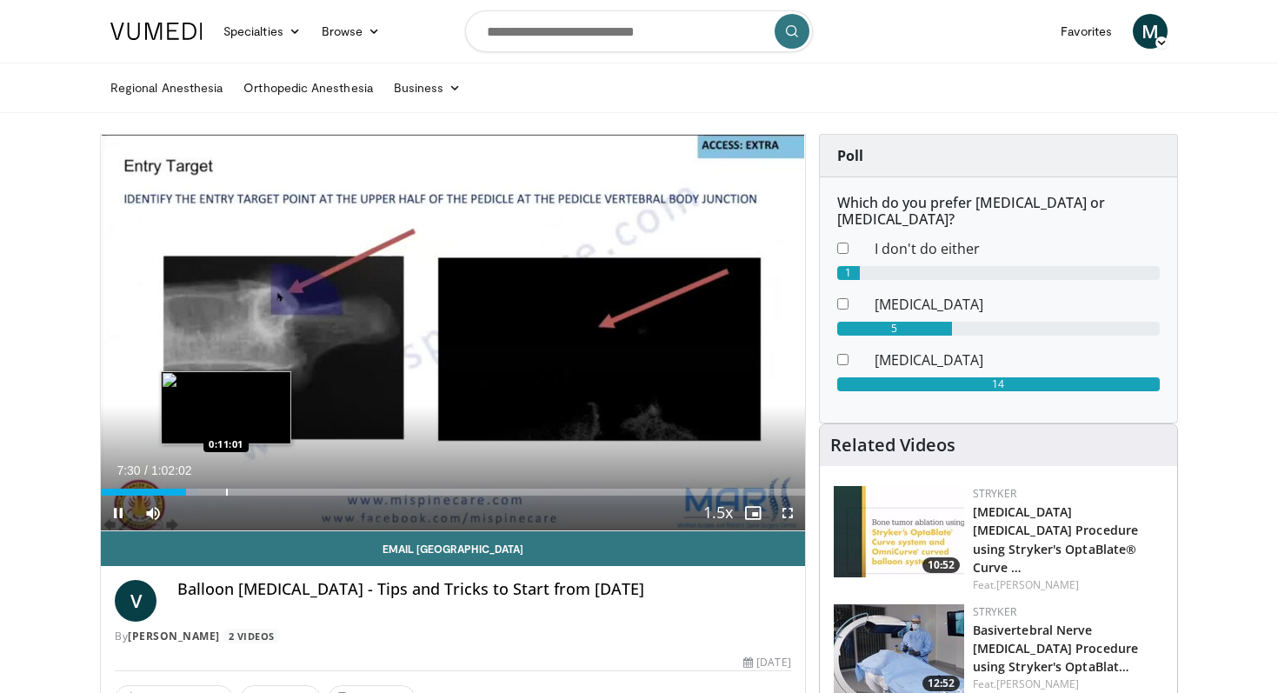
click at [225, 490] on div "Loaded : 13.86% 0:07:31 0:11:01" at bounding box center [453, 492] width 704 height 7
click at [267, 494] on div "Progress Bar" at bounding box center [268, 492] width 2 height 7
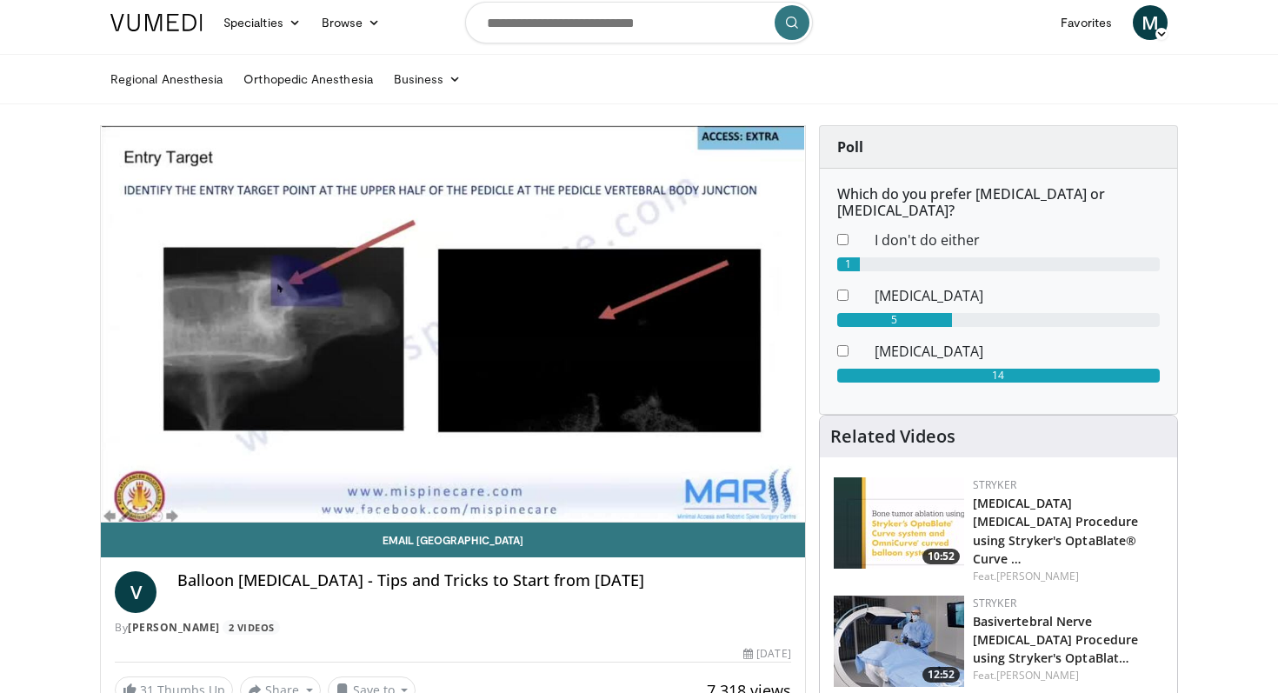
scroll to position [3, 0]
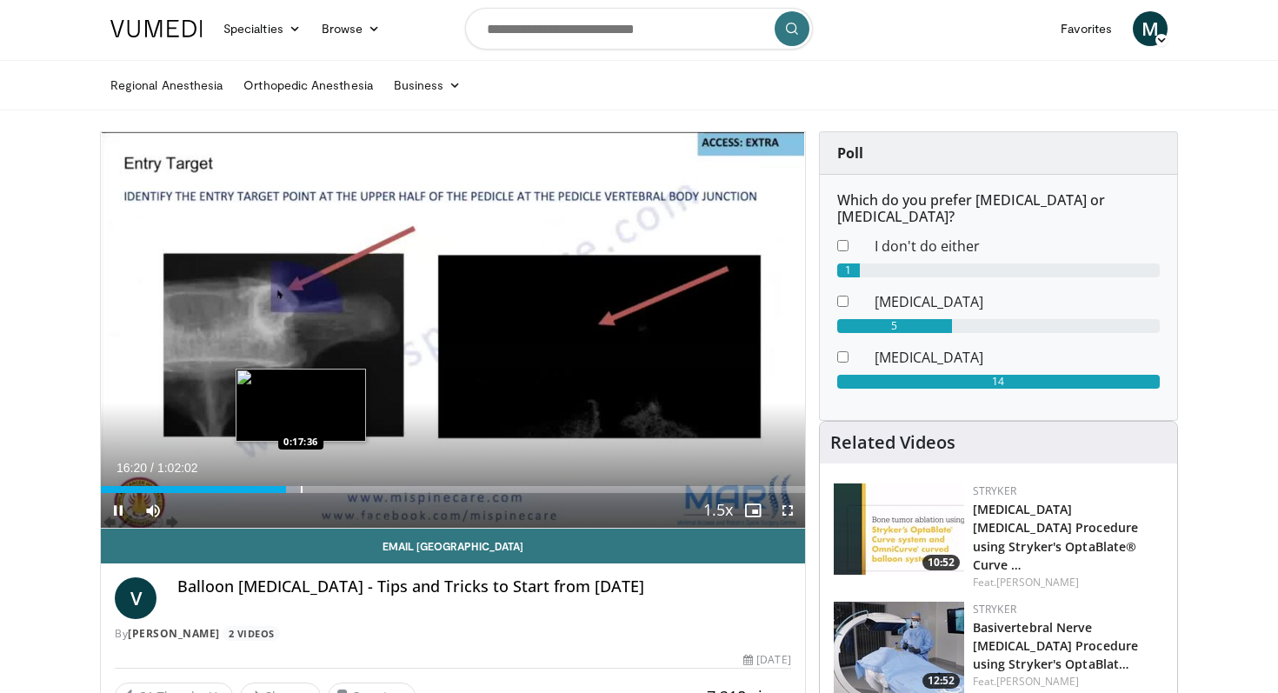
click at [301, 486] on div "Progress Bar" at bounding box center [302, 489] width 2 height 7
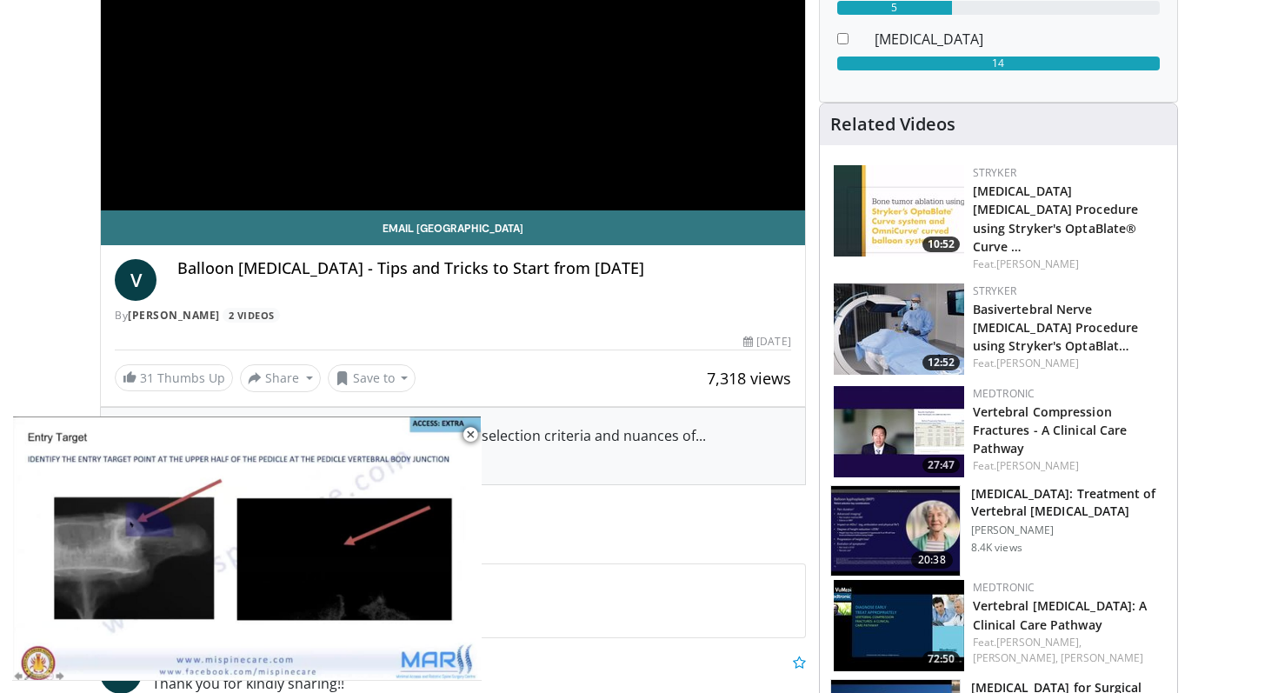
scroll to position [0, 0]
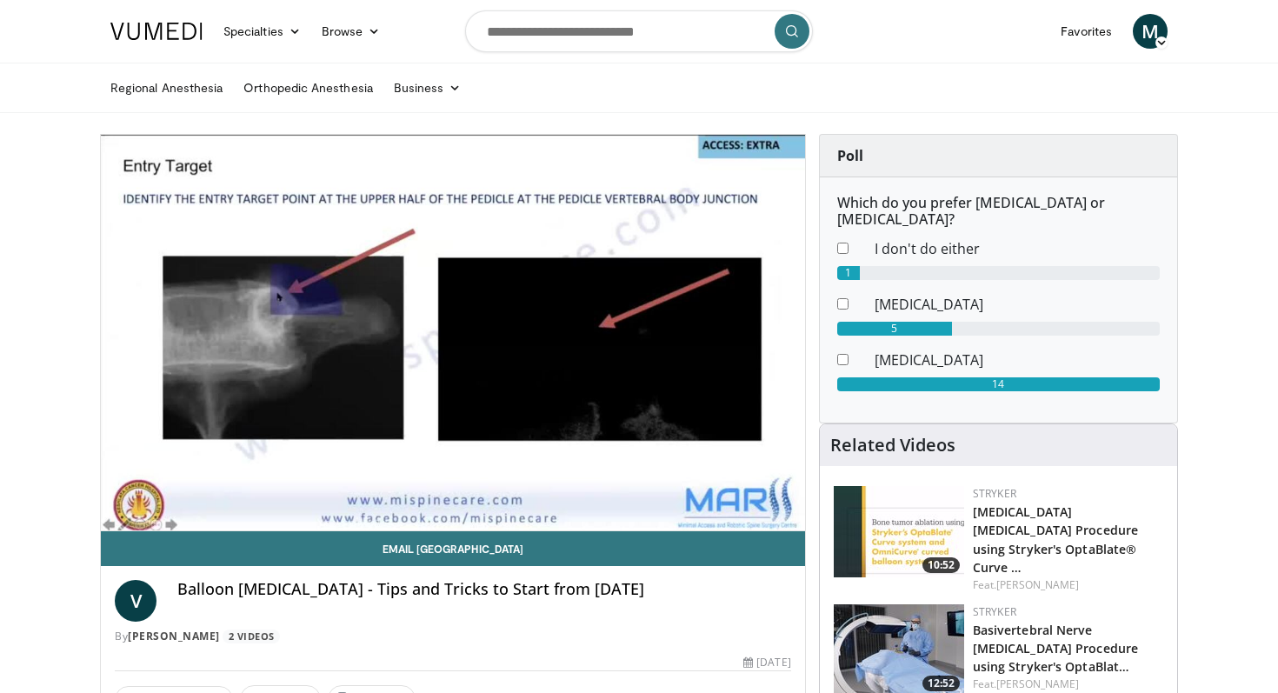
click at [370, 495] on div "10 seconds Tap to unmute" at bounding box center [453, 333] width 704 height 396
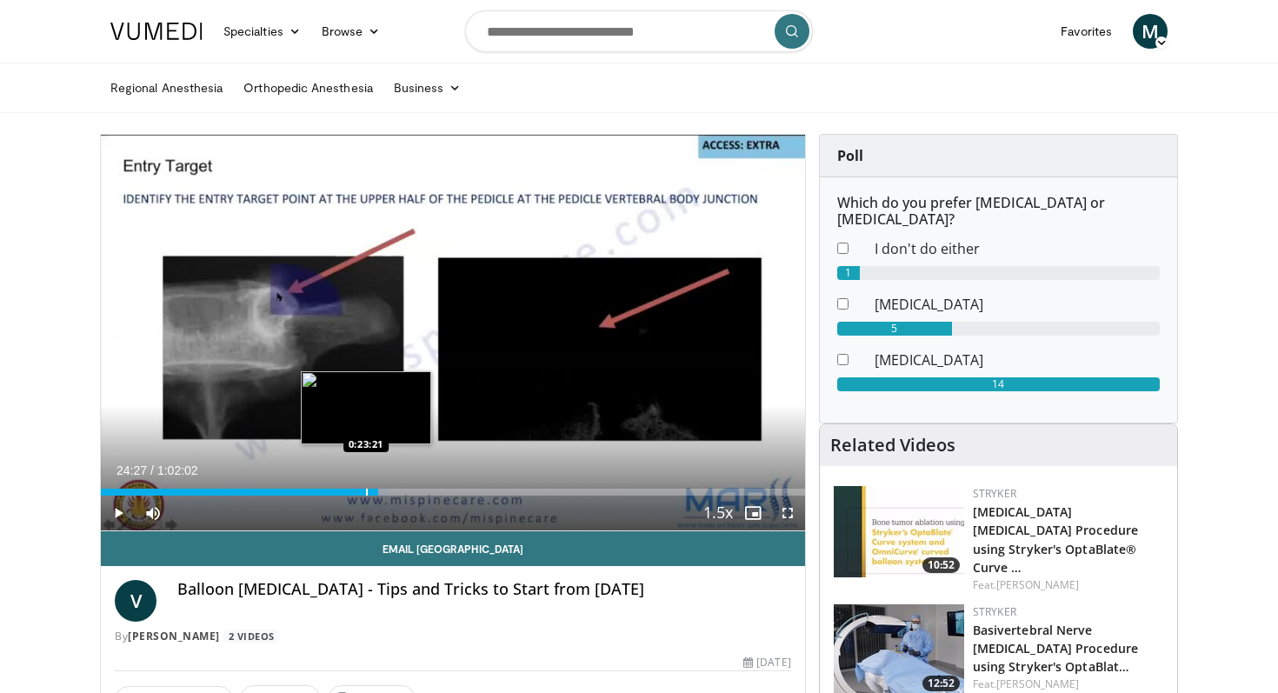
click at [366, 491] on div "Progress Bar" at bounding box center [367, 492] width 2 height 7
click at [111, 516] on span "Video Player" at bounding box center [118, 513] width 35 height 35
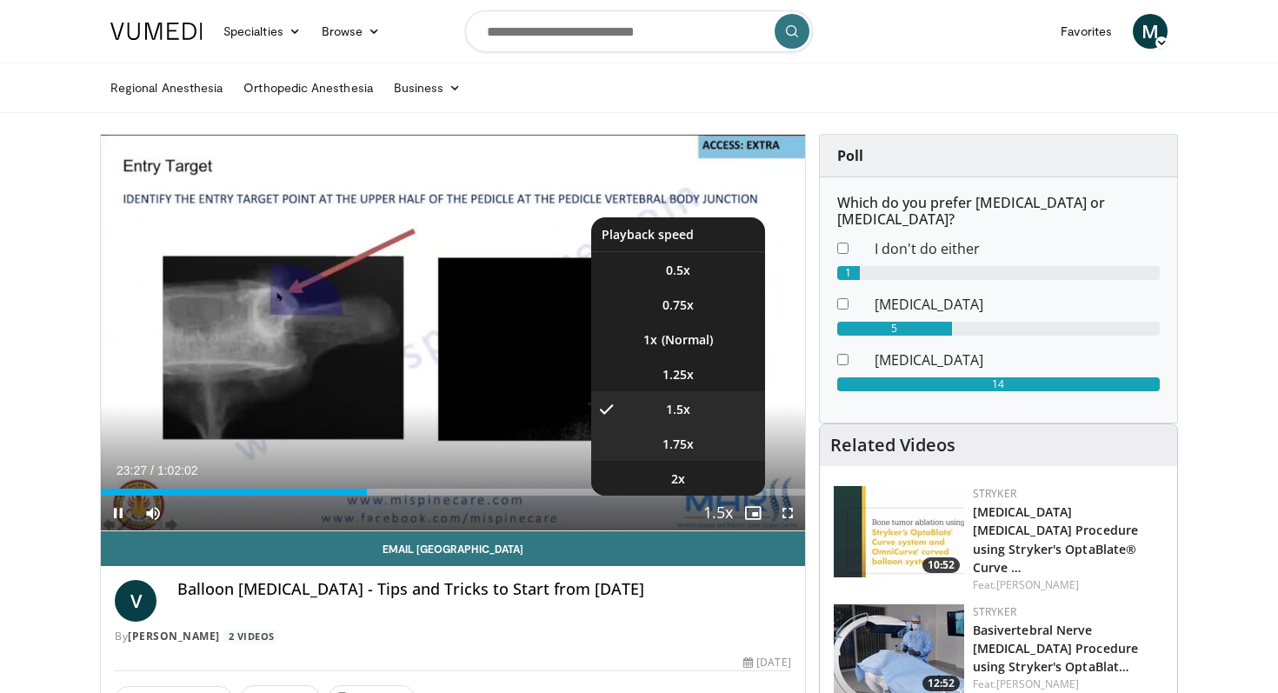
click at [682, 444] on span "1.75x" at bounding box center [678, 444] width 31 height 17
click at [673, 475] on span "2x" at bounding box center [678, 478] width 14 height 17
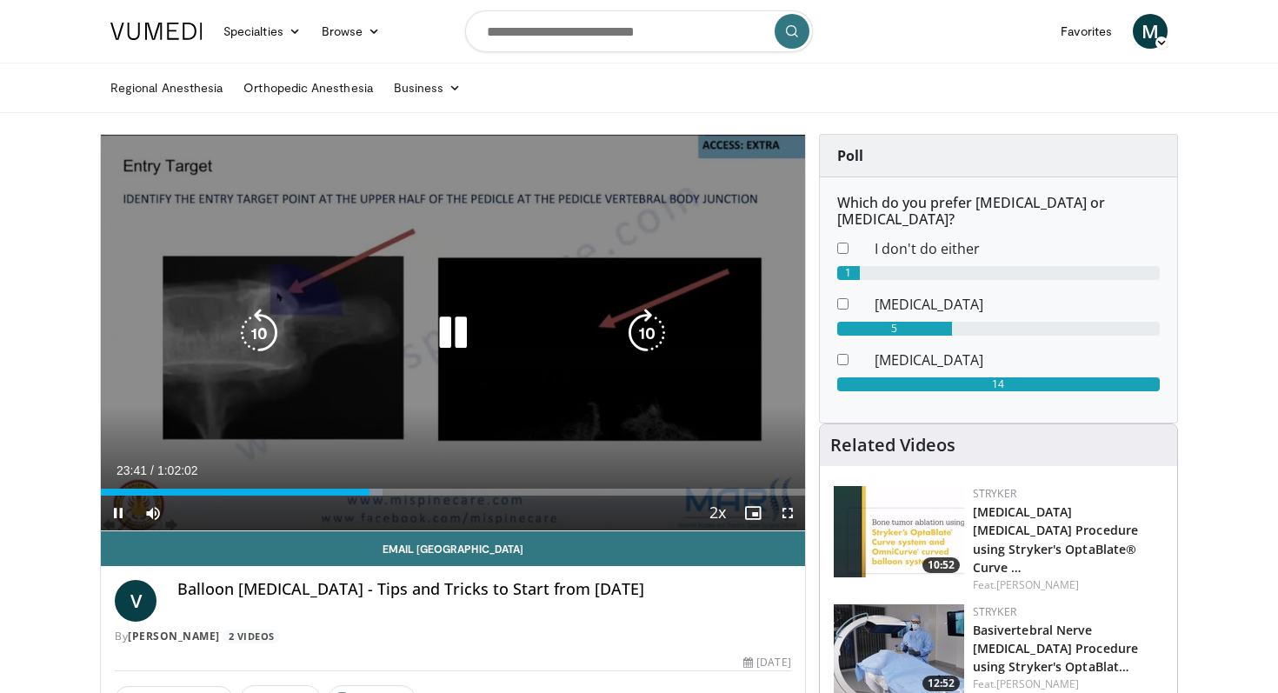
click at [645, 330] on icon "Video Player" at bounding box center [647, 333] width 49 height 49
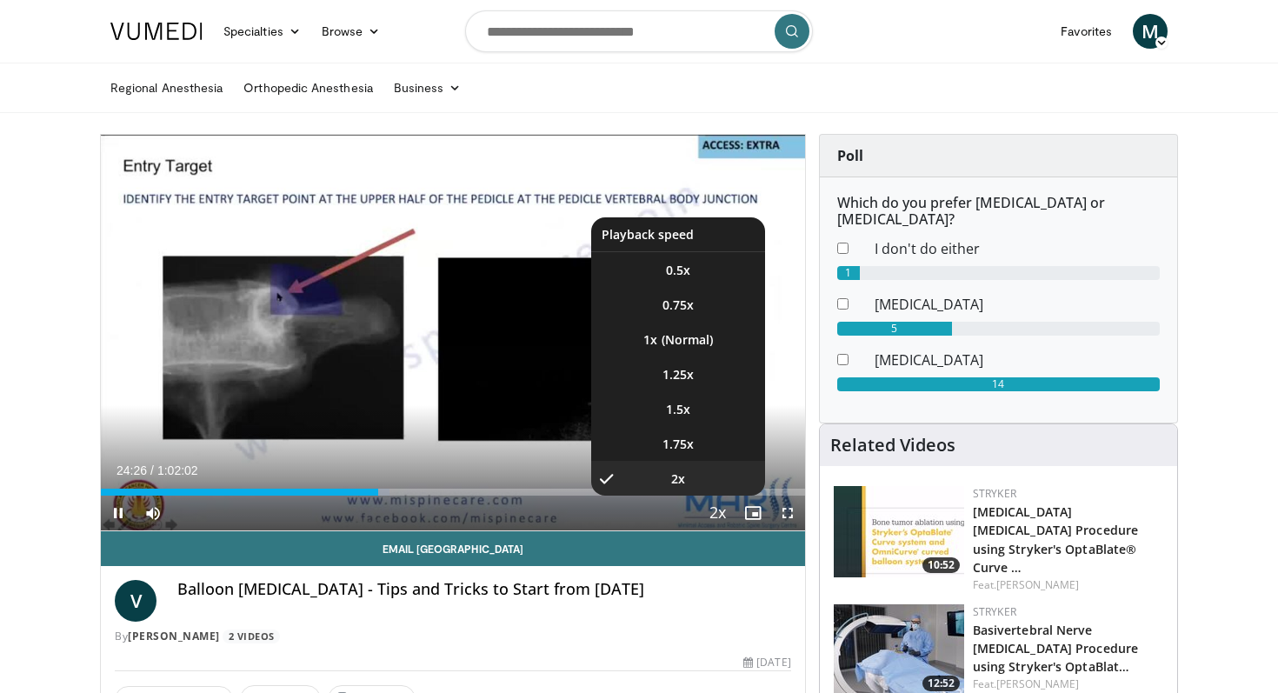
click at [711, 514] on span "Video Player" at bounding box center [718, 514] width 24 height 35
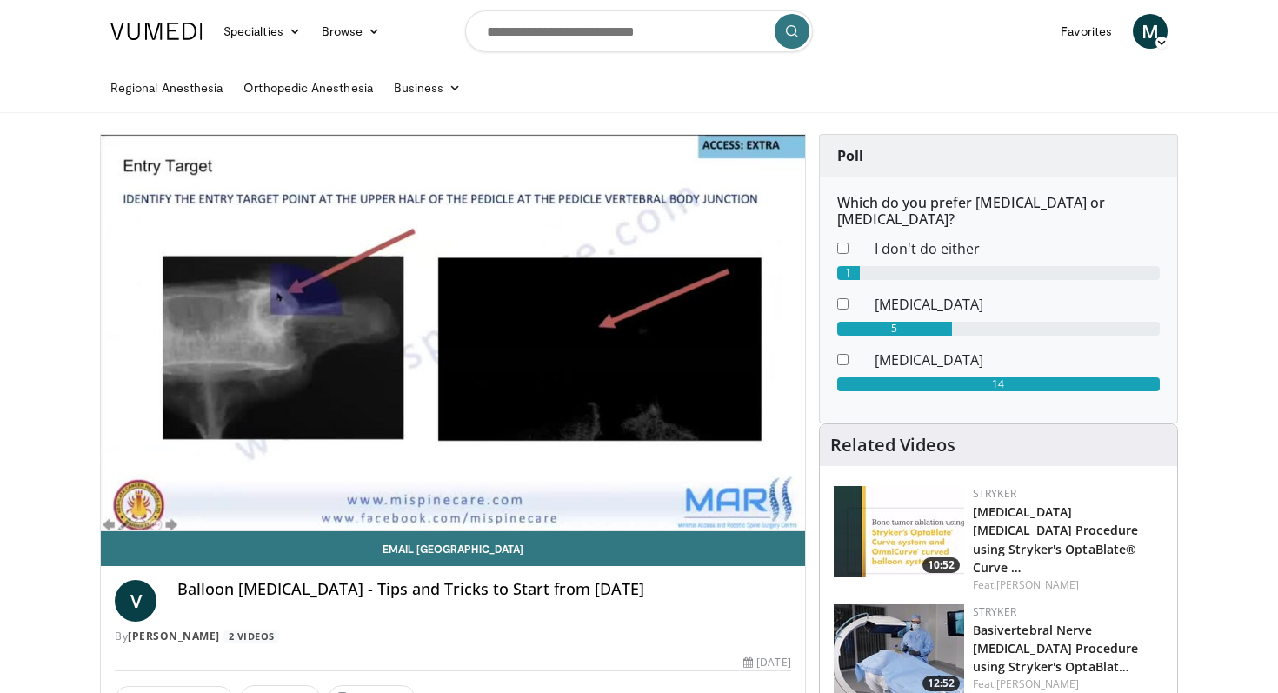
click at [711, 514] on div "10 seconds Tap to unmute" at bounding box center [453, 333] width 704 height 396
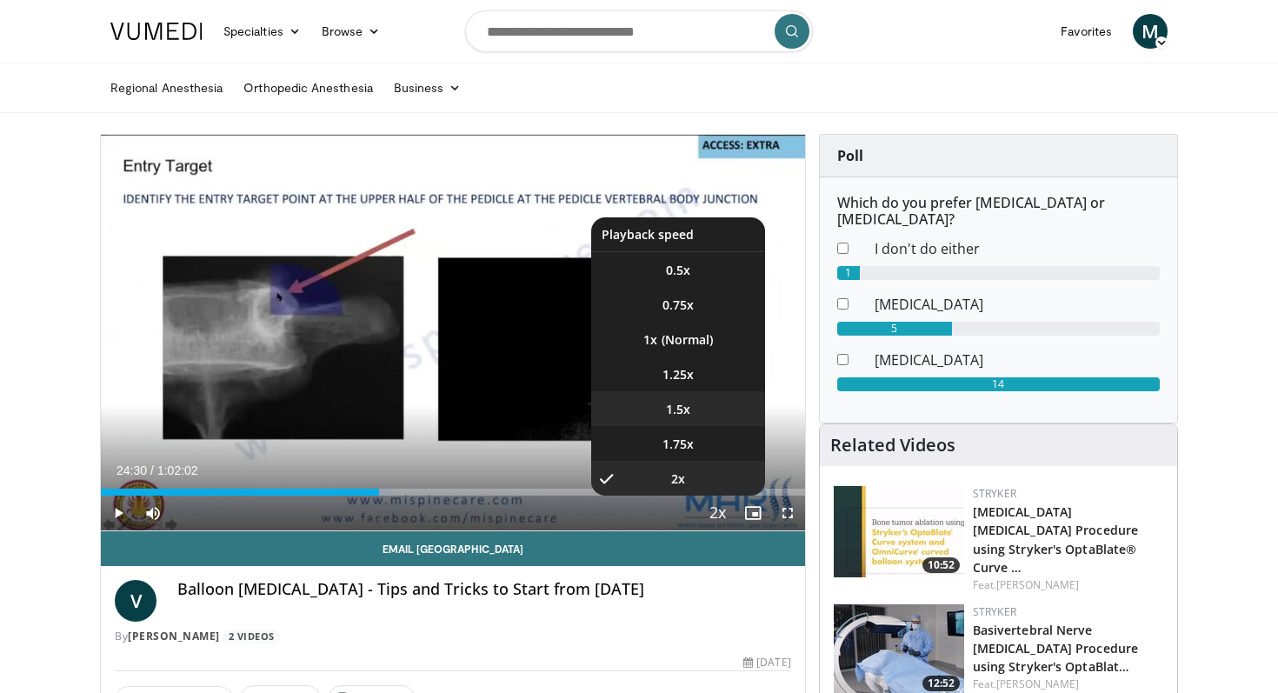
click at [681, 397] on li "1.5x" at bounding box center [678, 408] width 174 height 35
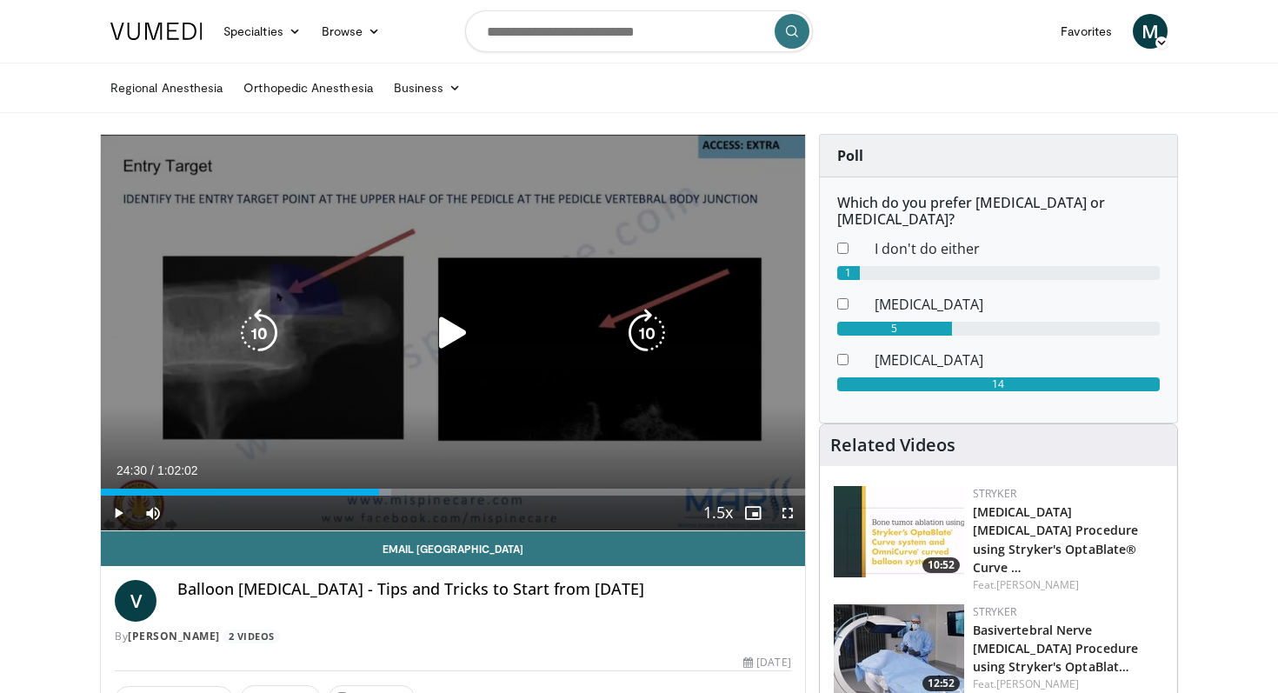
click at [502, 387] on div "10 seconds Tap to unmute" at bounding box center [453, 333] width 704 height 396
click at [271, 344] on icon "Video Player" at bounding box center [259, 333] width 49 height 49
click at [256, 344] on icon "Video Player" at bounding box center [259, 333] width 49 height 49
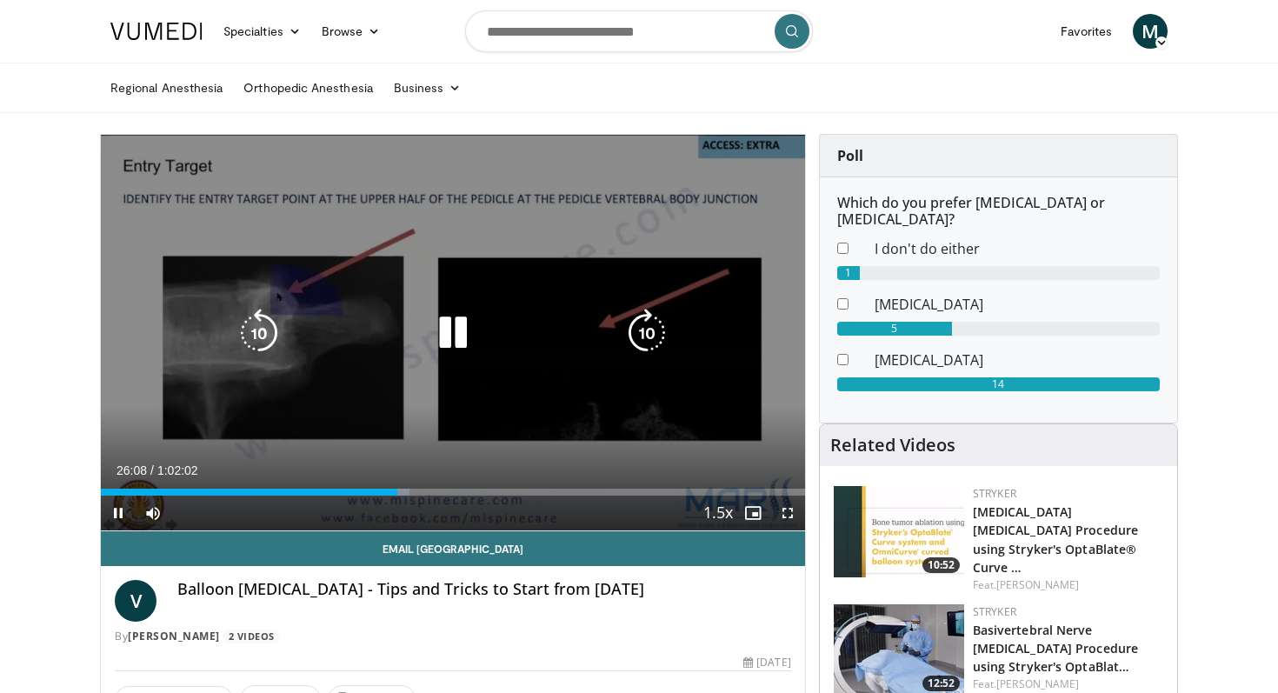
click at [448, 186] on div "20 seconds Tap to unmute" at bounding box center [453, 333] width 704 height 396
click at [451, 330] on icon "Video Player" at bounding box center [453, 333] width 49 height 49
click at [264, 332] on icon "Video Player" at bounding box center [259, 333] width 49 height 49
click at [459, 418] on div "10 seconds Tap to unmute" at bounding box center [453, 333] width 704 height 396
click at [450, 337] on icon "Video Player" at bounding box center [453, 333] width 49 height 49
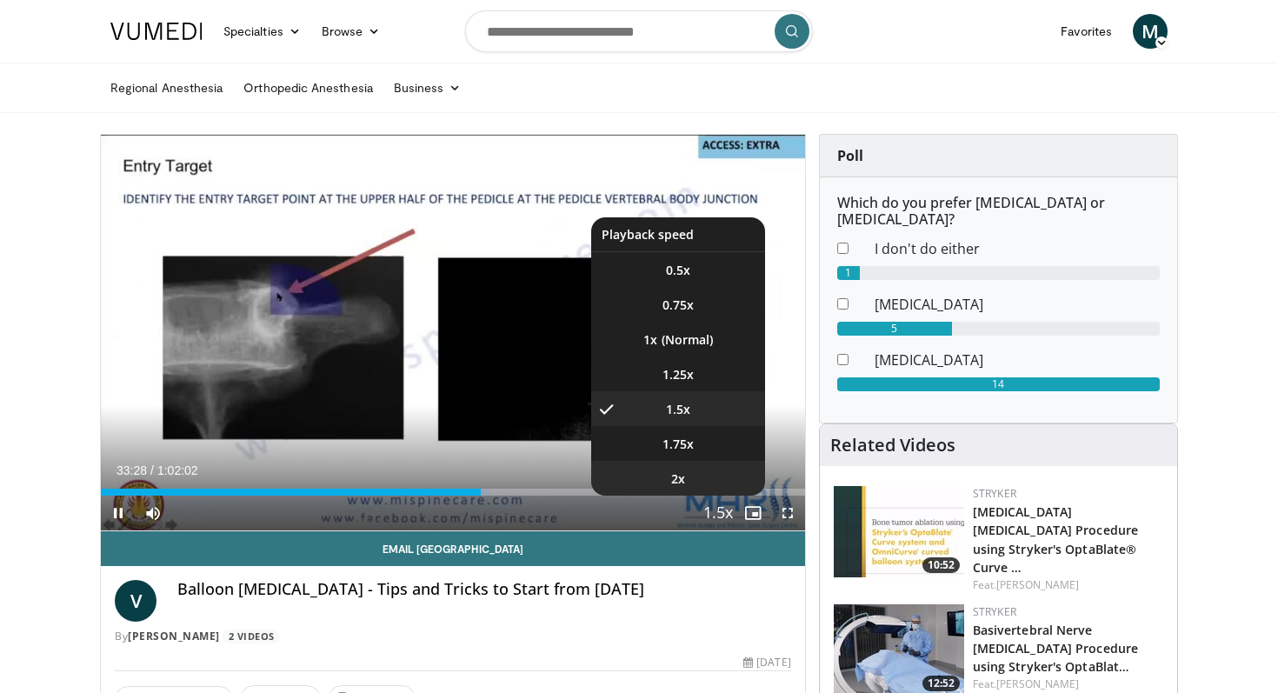
click at [678, 472] on span "2x" at bounding box center [678, 478] width 14 height 17
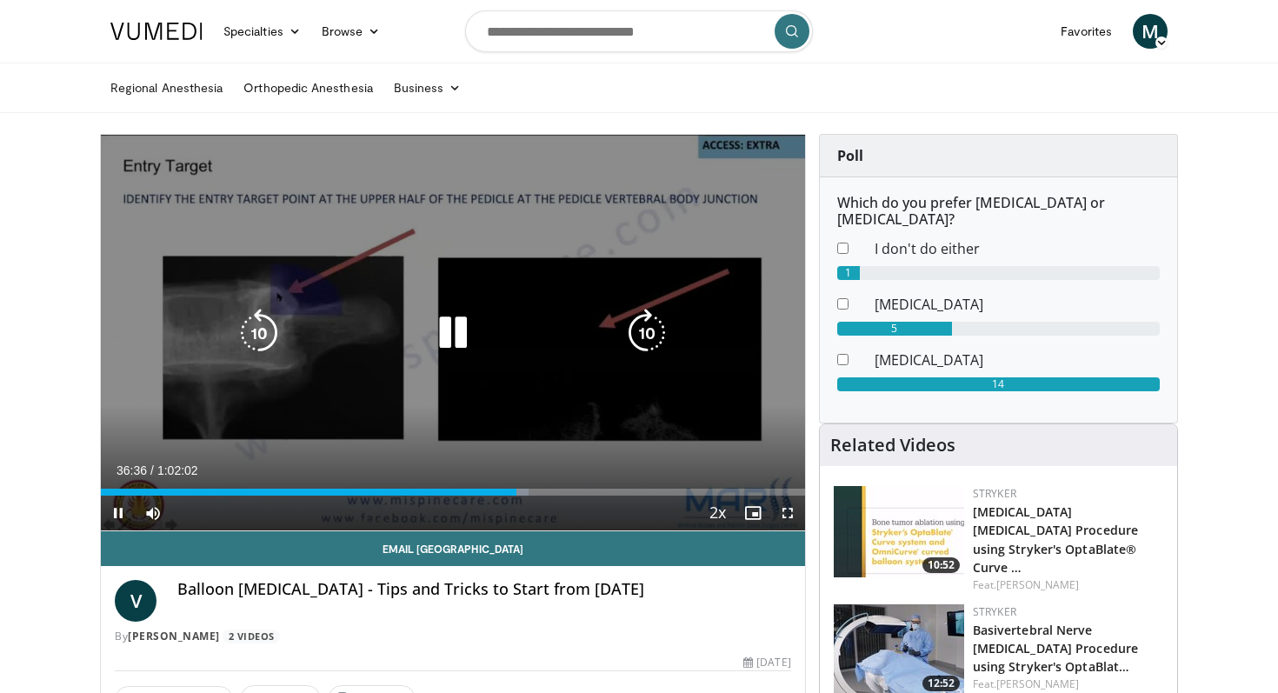
click at [471, 347] on icon "Video Player" at bounding box center [453, 333] width 49 height 49
